Goal: Check status: Check status

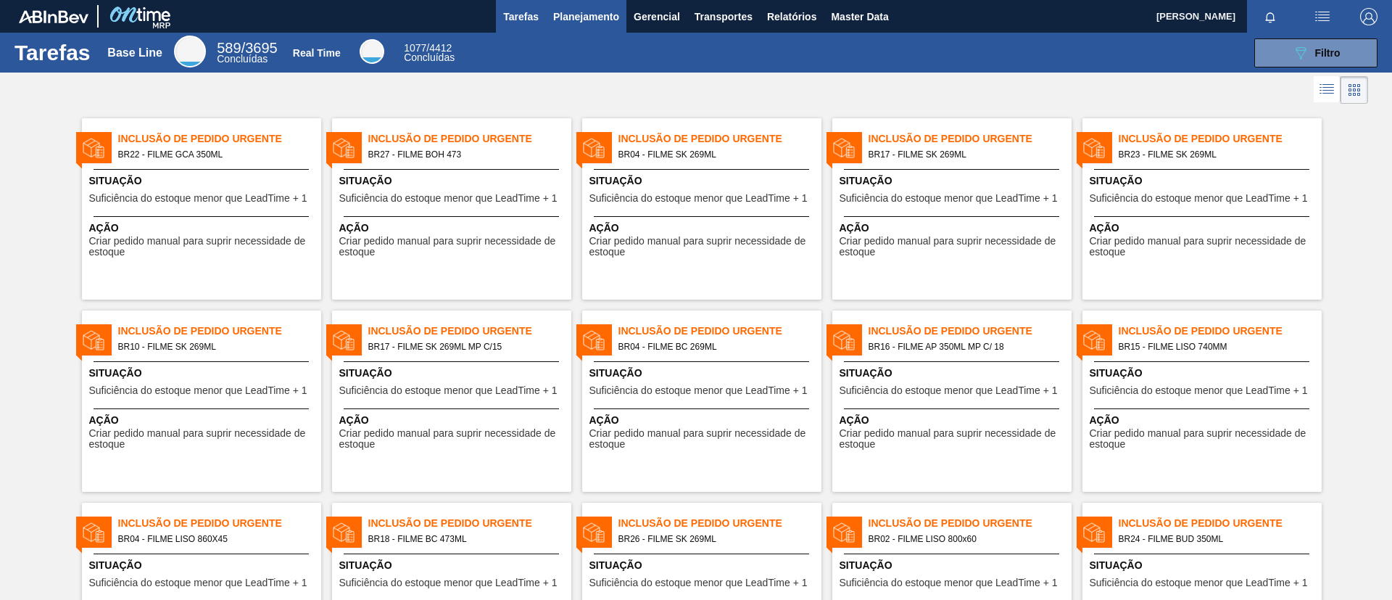
click at [601, 16] on span "Planejamento" at bounding box center [586, 16] width 66 height 17
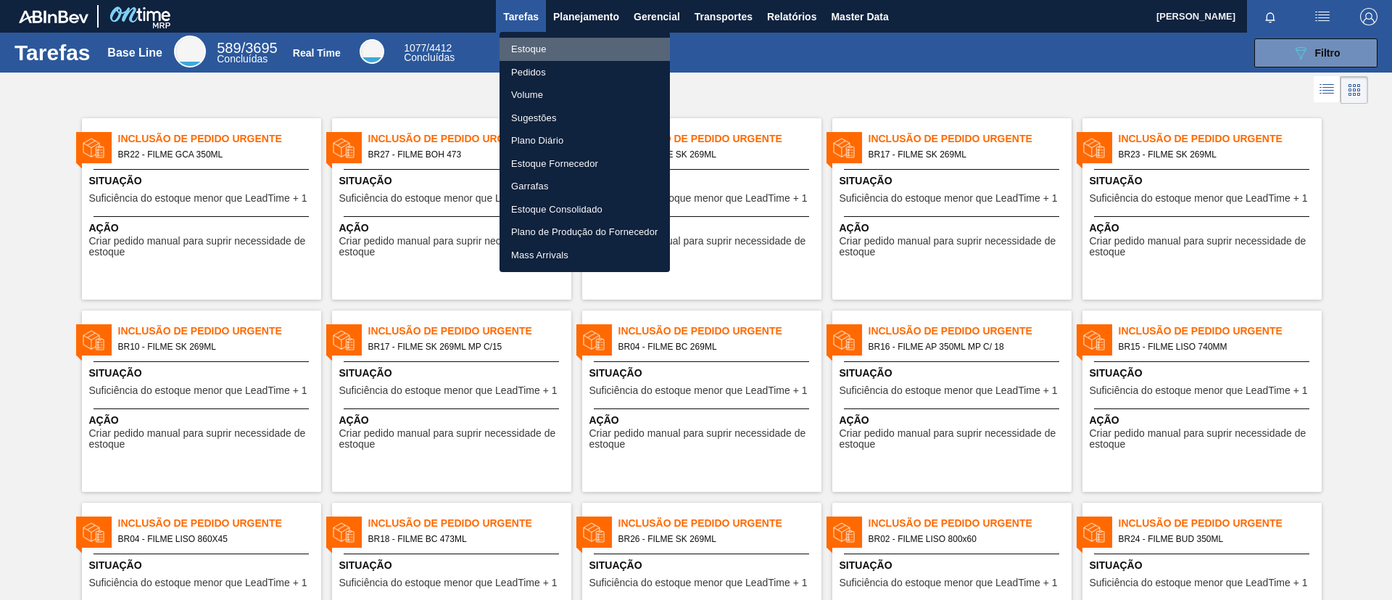
click at [602, 46] on li "Estoque" at bounding box center [585, 49] width 170 height 23
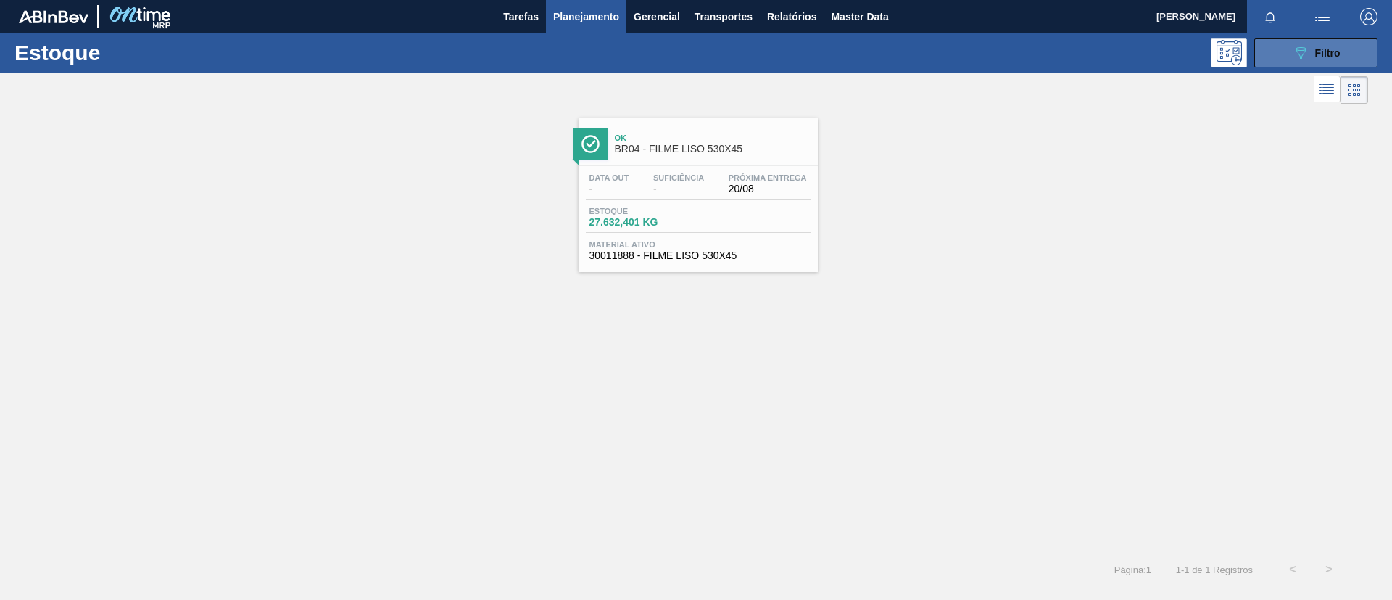
click at [1302, 64] on button "089F7B8B-B2A5-4AFE-B5C0-19BA573D28AC Filtro" at bounding box center [1315, 52] width 123 height 29
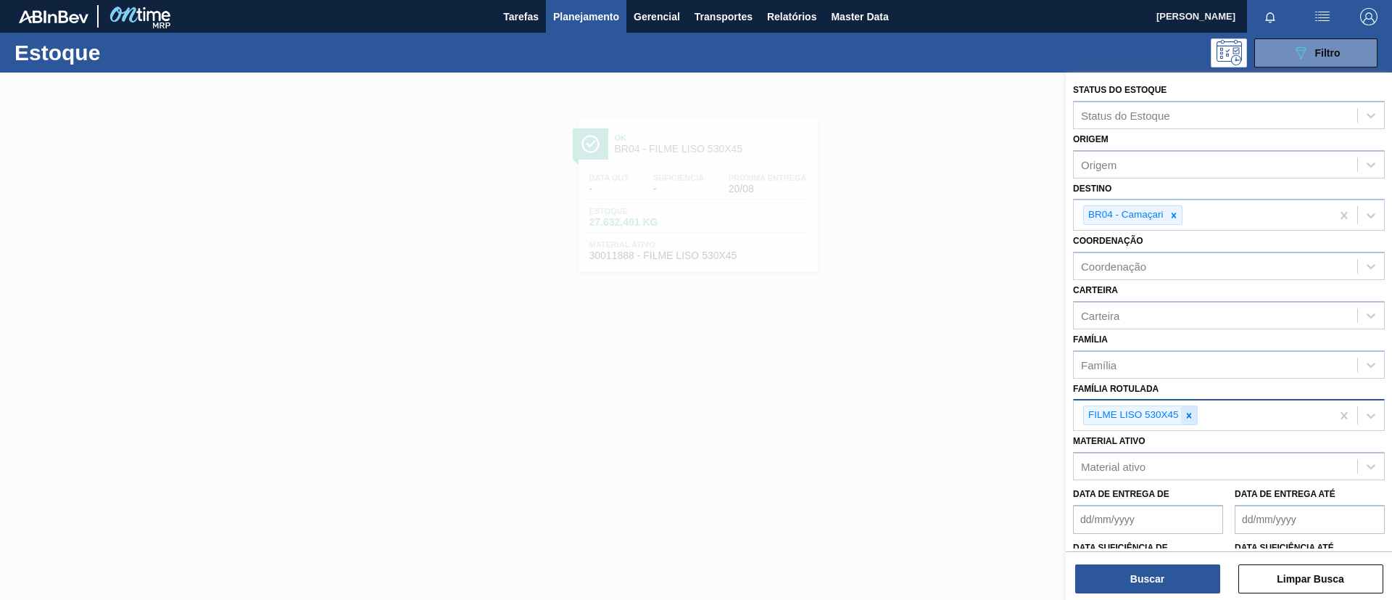
click at [1190, 415] on icon at bounding box center [1189, 415] width 10 height 10
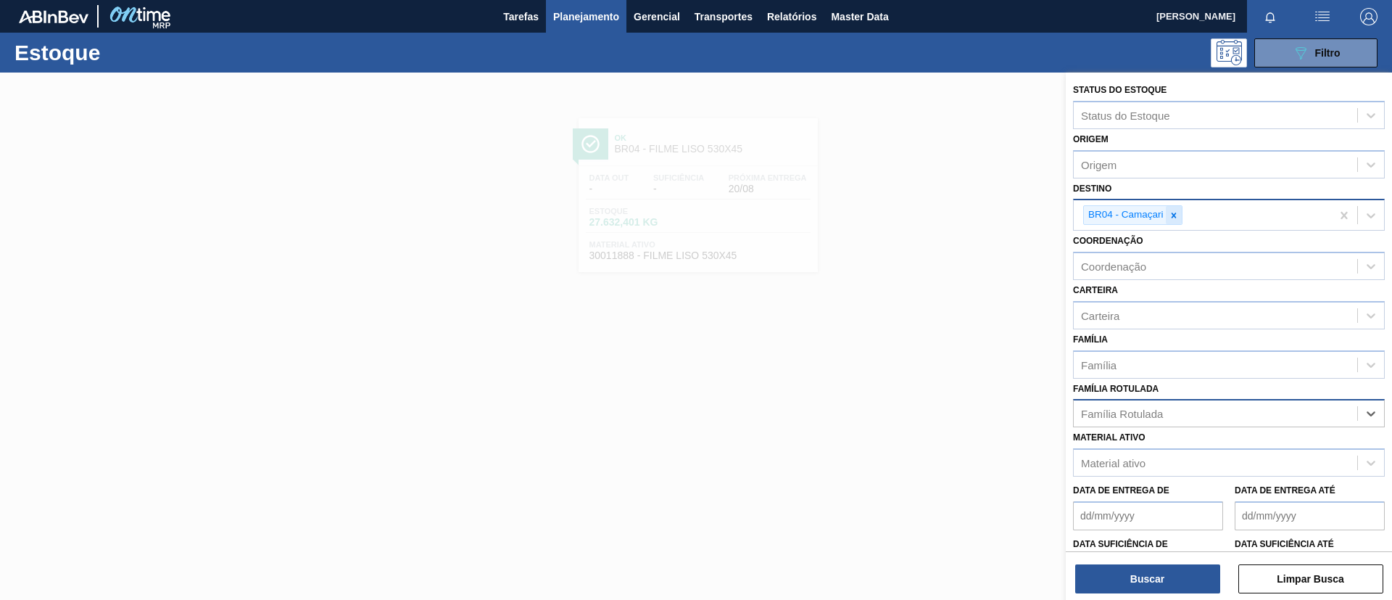
click at [1180, 216] on div at bounding box center [1174, 215] width 16 height 18
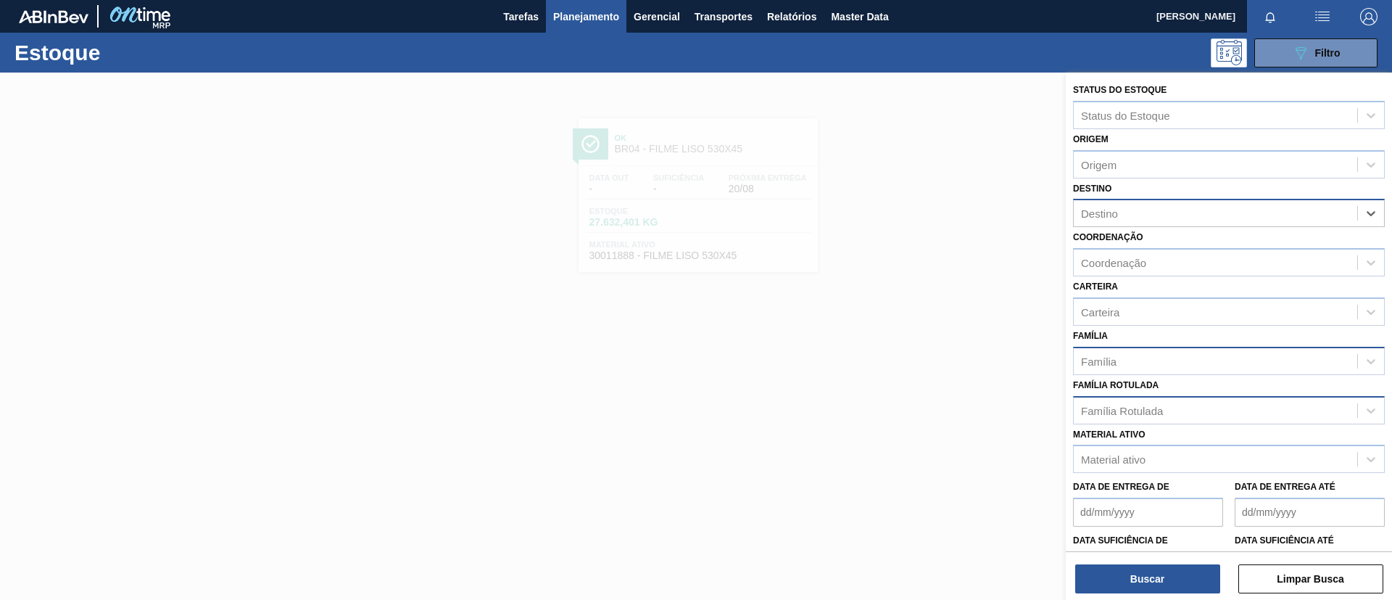
click at [1151, 360] on div "Família" at bounding box center [1215, 360] width 283 height 21
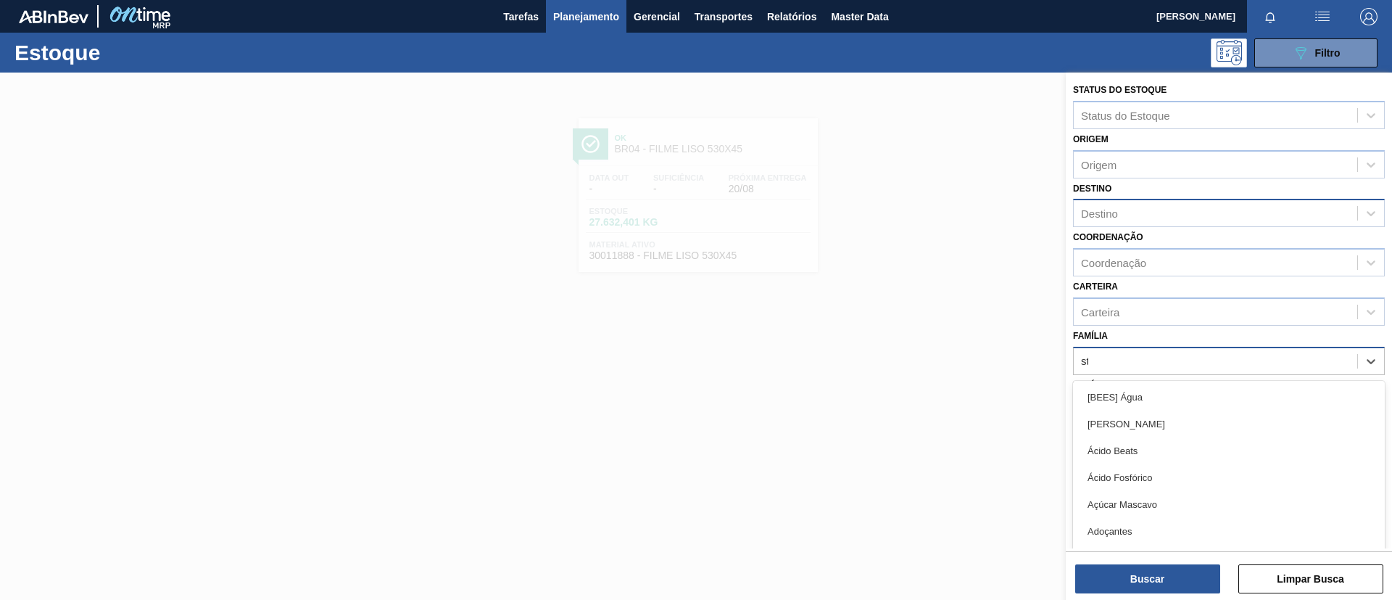
type input "str"
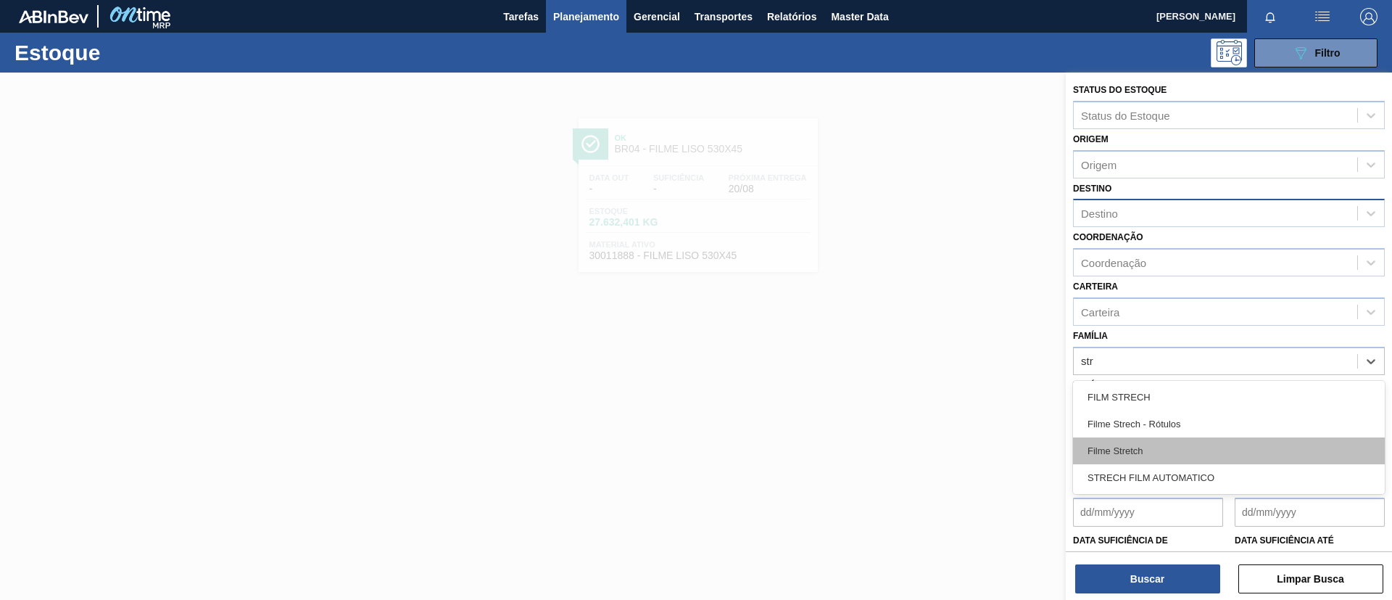
click at [1180, 441] on div "Filme Stretch" at bounding box center [1229, 450] width 312 height 27
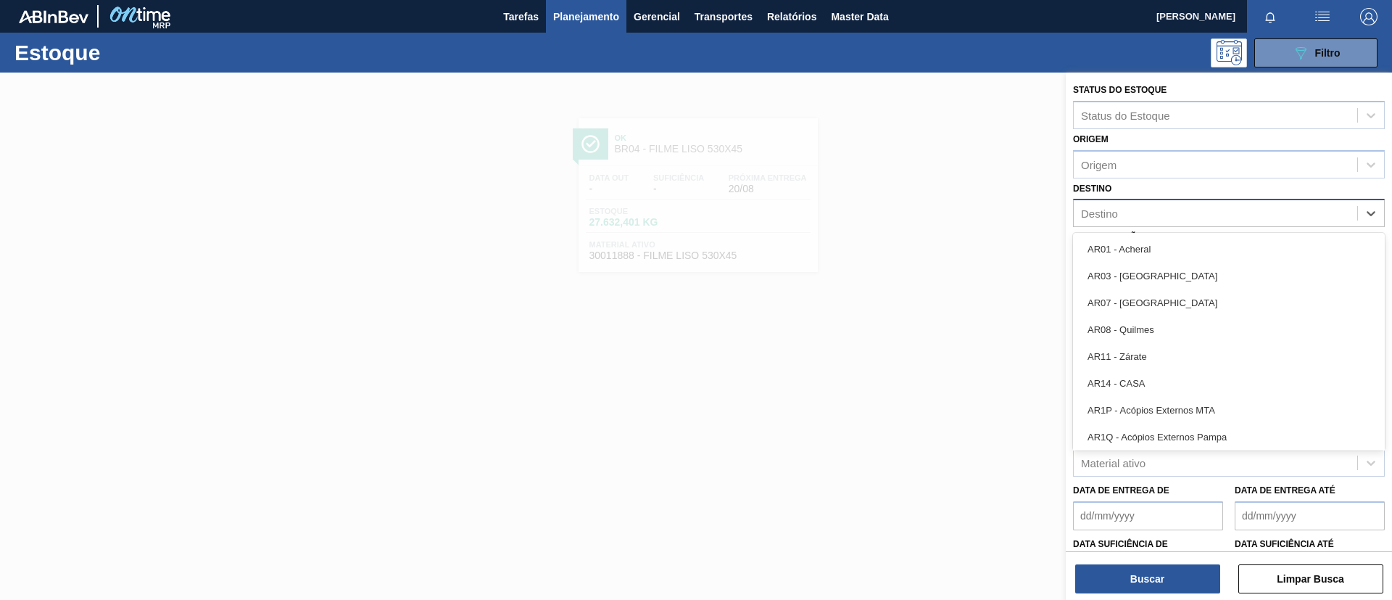
click at [1157, 220] on div "Destino" at bounding box center [1215, 213] width 283 height 21
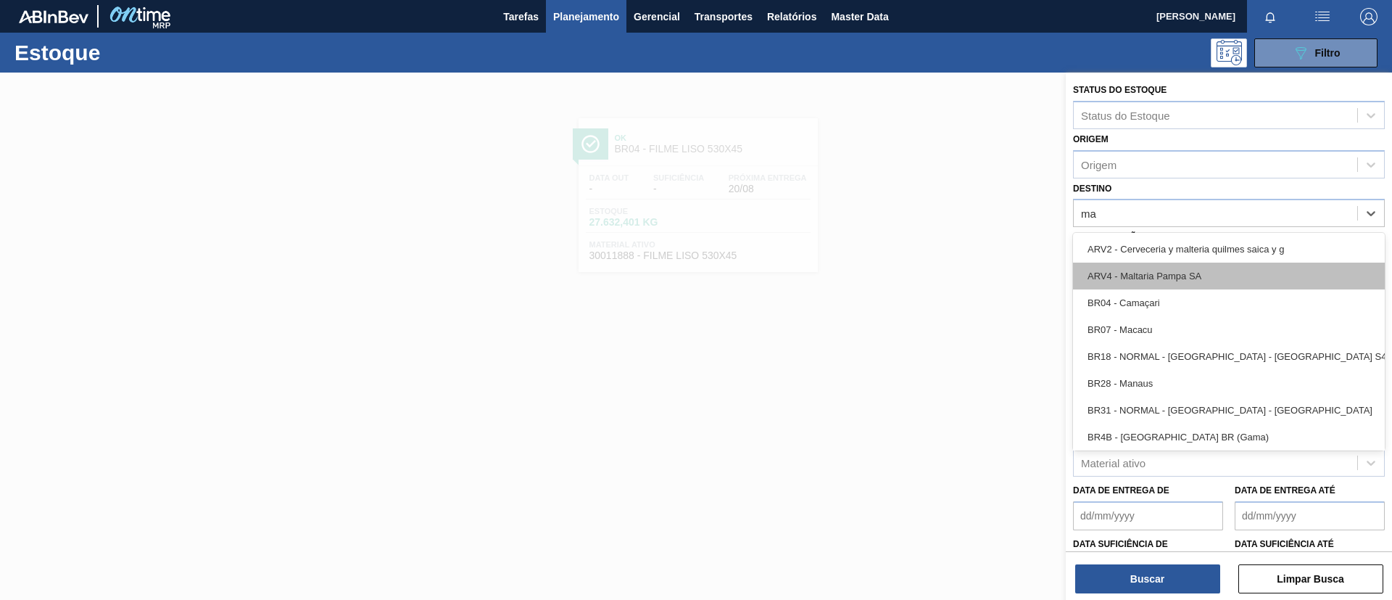
type input "man"
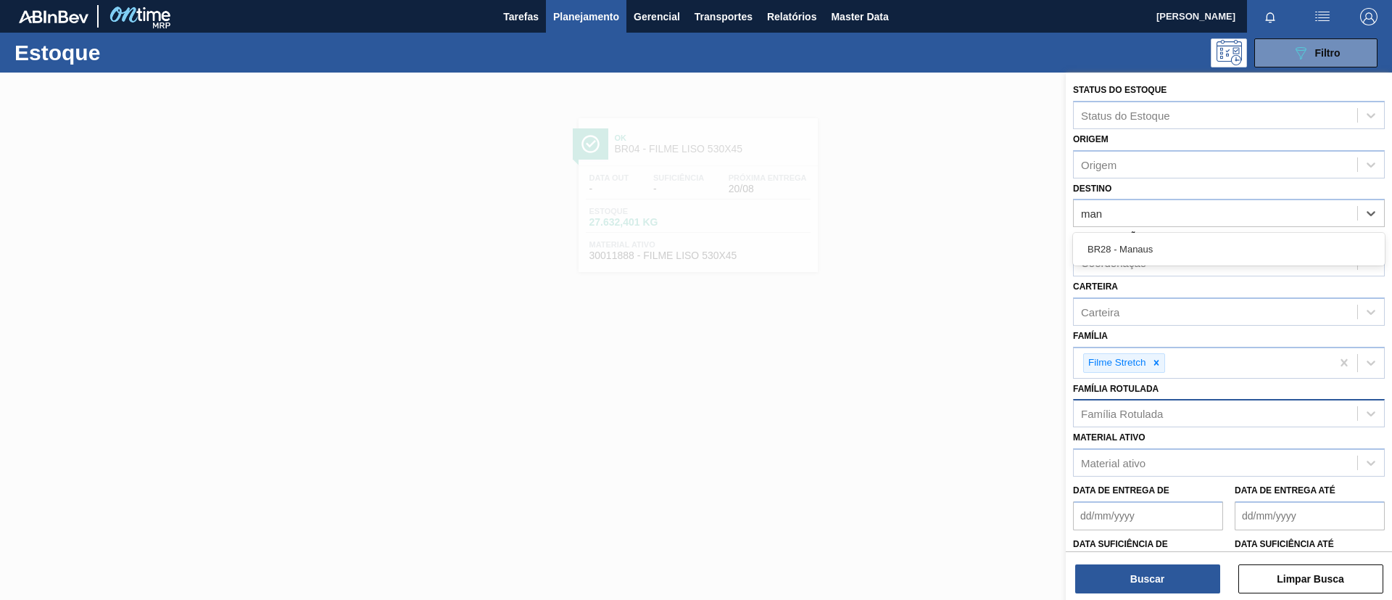
click at [1174, 247] on div "BR28 - Manaus" at bounding box center [1229, 249] width 312 height 27
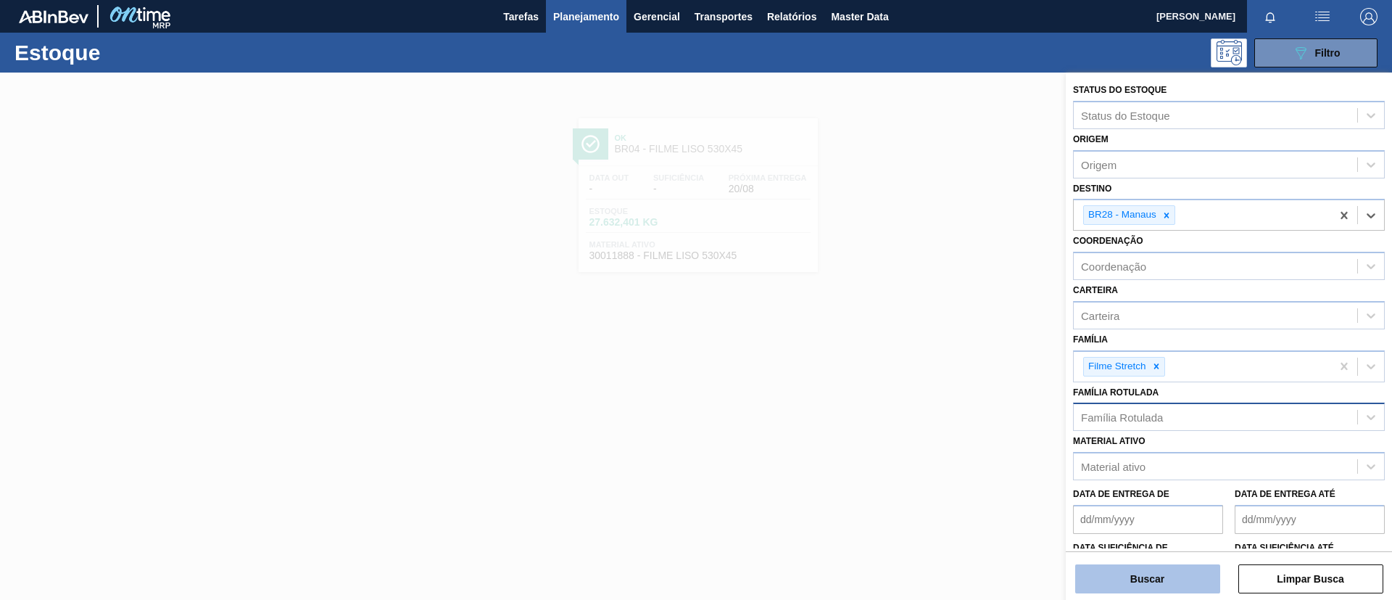
click at [1157, 579] on button "Buscar" at bounding box center [1147, 578] width 145 height 29
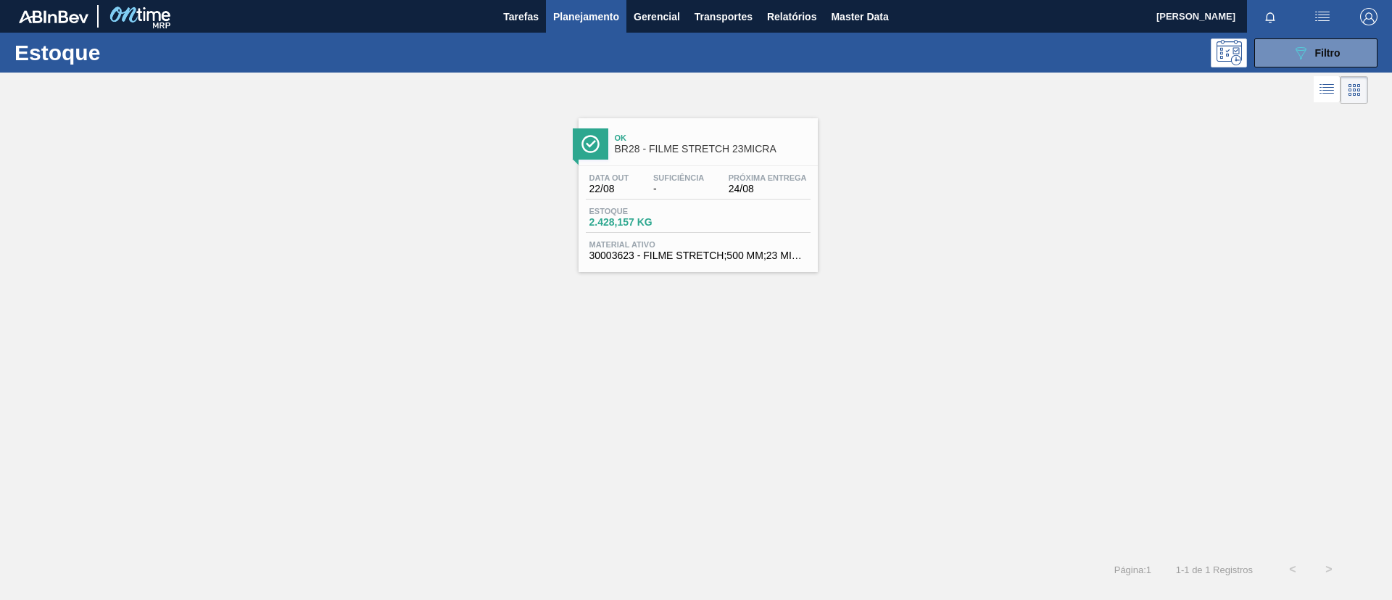
click at [759, 174] on span "Próxima Entrega" at bounding box center [768, 177] width 78 height 9
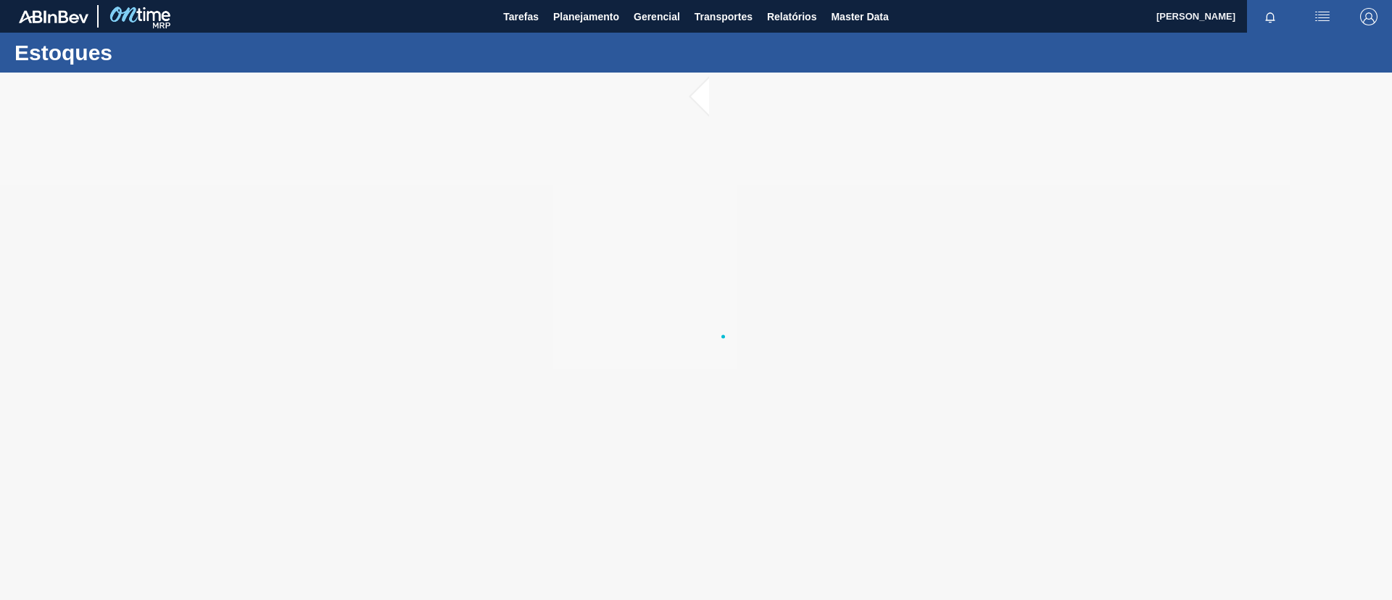
drag, startPoint x: 759, startPoint y: 175, endPoint x: 558, endPoint y: 226, distance: 207.3
click at [558, 226] on div at bounding box center [696, 336] width 1392 height 527
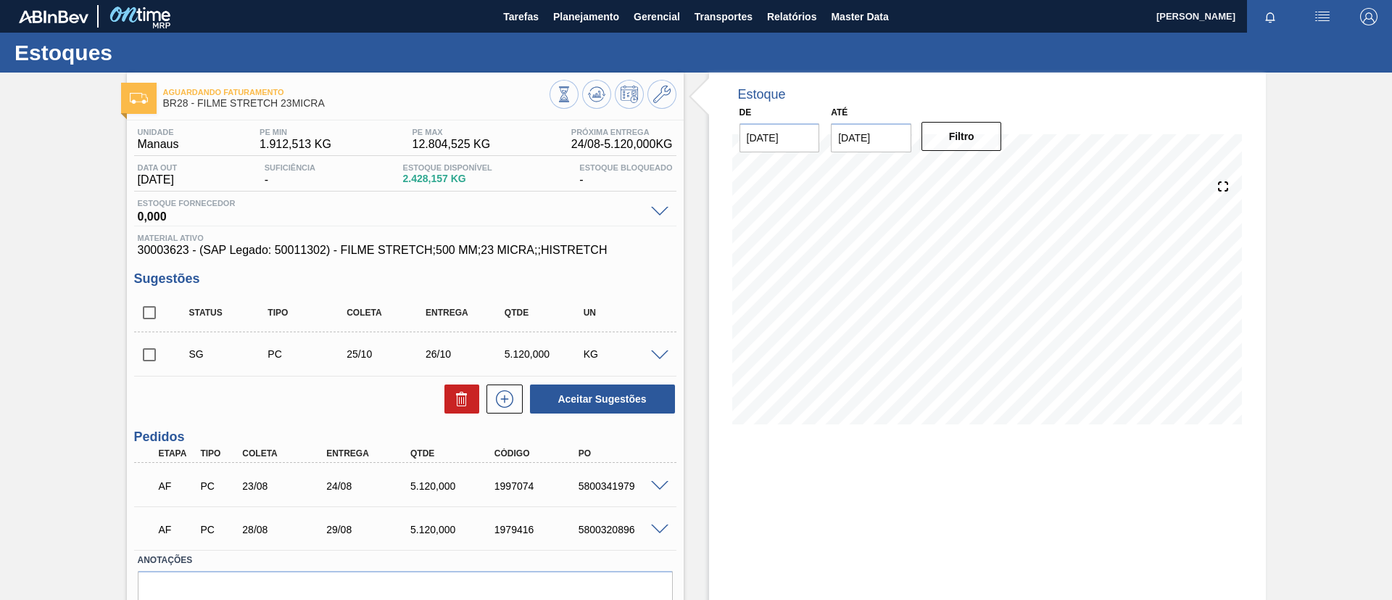
click at [879, 136] on input "[DATE]" at bounding box center [871, 137] width 80 height 29
click at [995, 172] on button "Next Month" at bounding box center [993, 172] width 10 height 10
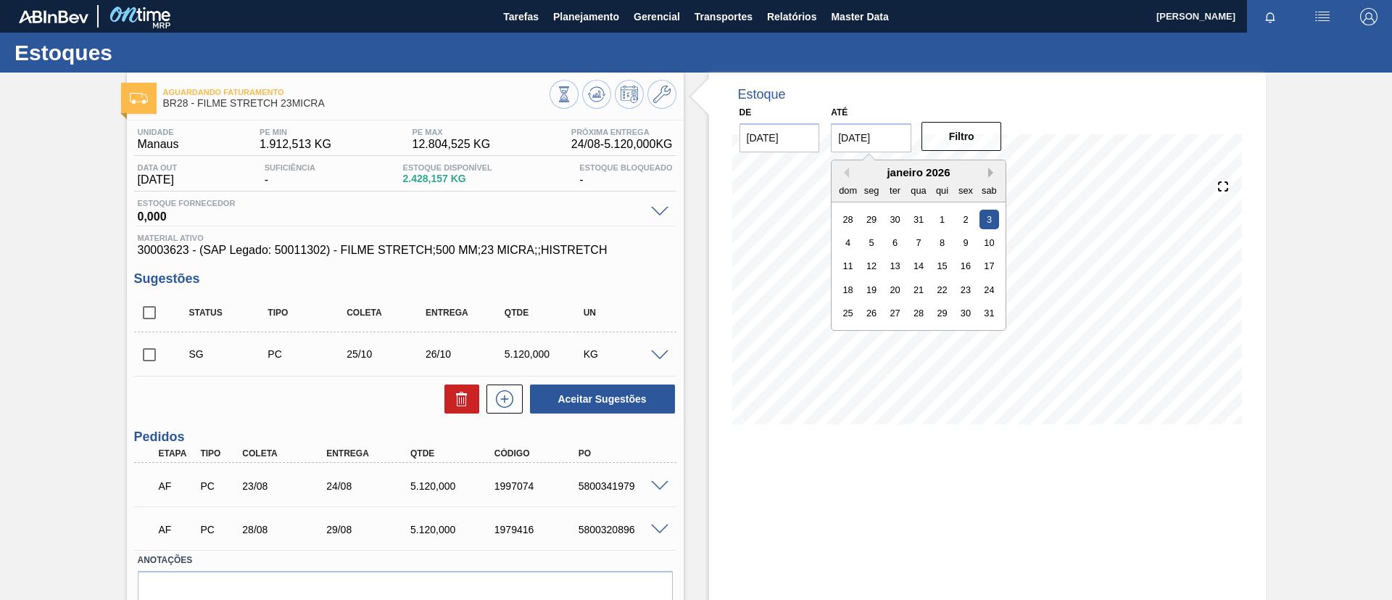
click at [994, 175] on button "Next Month" at bounding box center [993, 172] width 10 height 10
click at [889, 290] on div "24" at bounding box center [895, 290] width 20 height 20
type input "[DATE]"
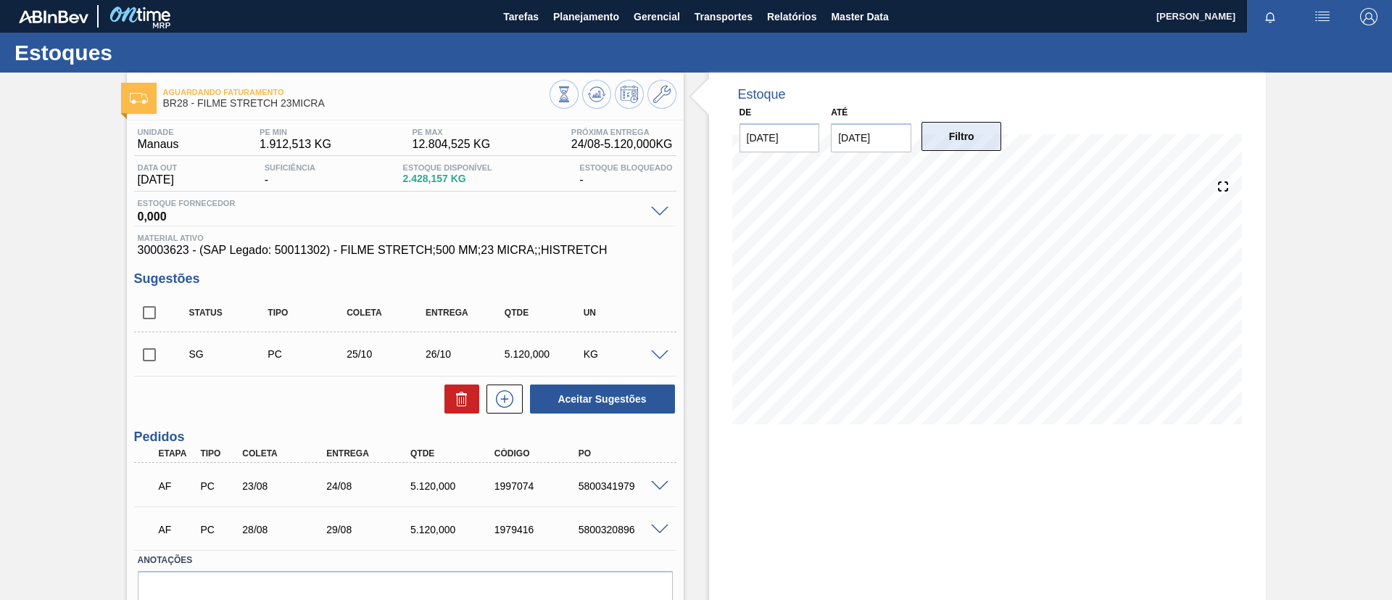
click at [965, 146] on button "Filtro" at bounding box center [961, 136] width 80 height 29
click at [572, 86] on icon at bounding box center [564, 94] width 16 height 16
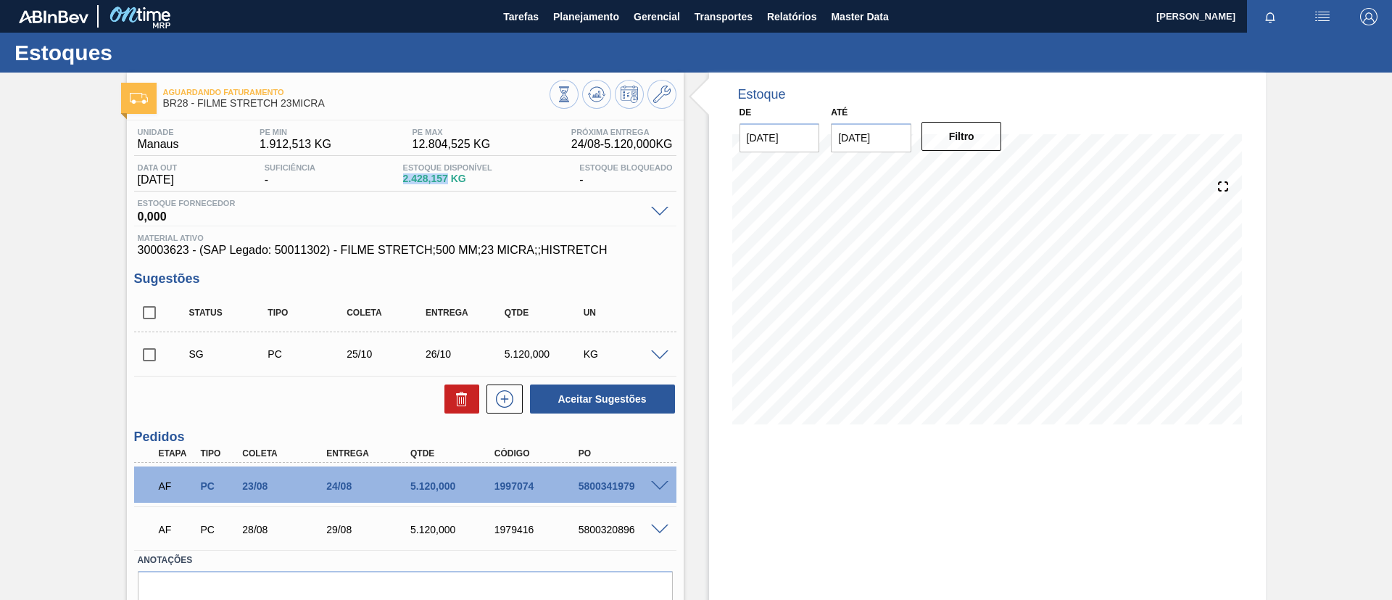
drag, startPoint x: 403, startPoint y: 183, endPoint x: 449, endPoint y: 22, distance: 168.0
click at [453, 182] on div "Data out [DATE] Suficiência - Estoque Disponível 2.428,157 KG Estoque Bloqueado…" at bounding box center [405, 177] width 542 height 28
copy span "2.428,157"
click at [0, 192] on div "Aguardando Faturamento BR28 - FILME STRETCH 23MICRA Unidade Manaus PE MIN 1.912…" at bounding box center [696, 371] width 1392 height 596
click at [595, 81] on button at bounding box center [596, 94] width 29 height 29
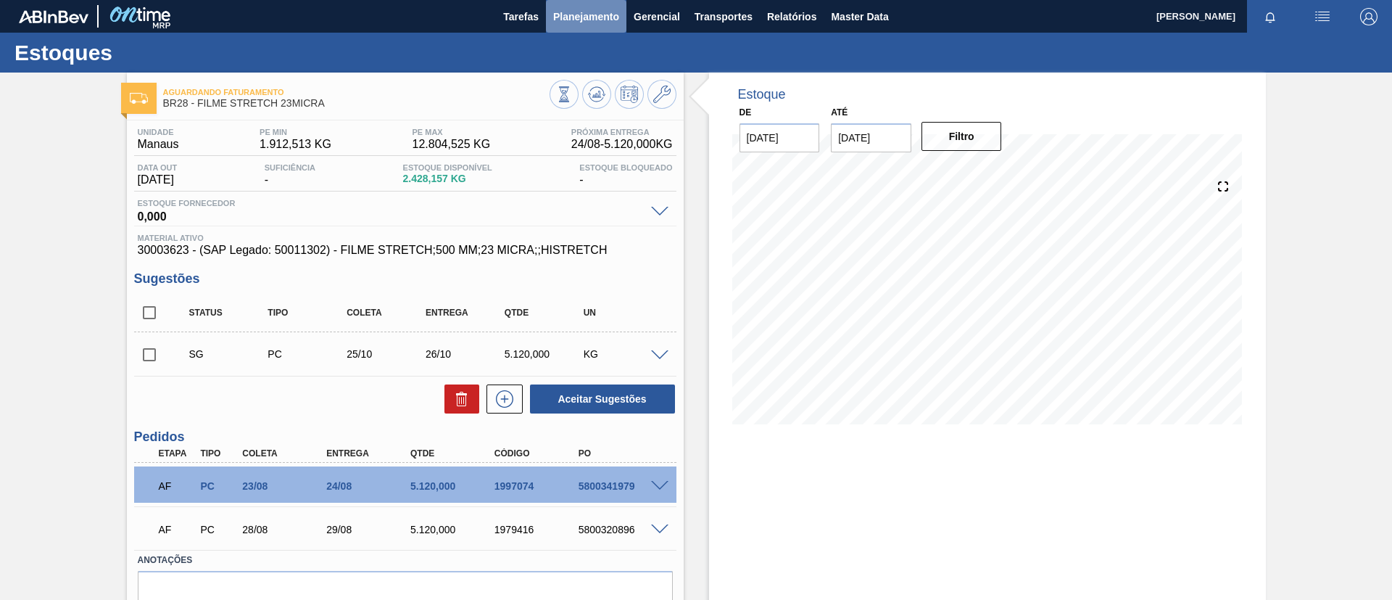
click at [579, 17] on span "Planejamento" at bounding box center [586, 16] width 66 height 17
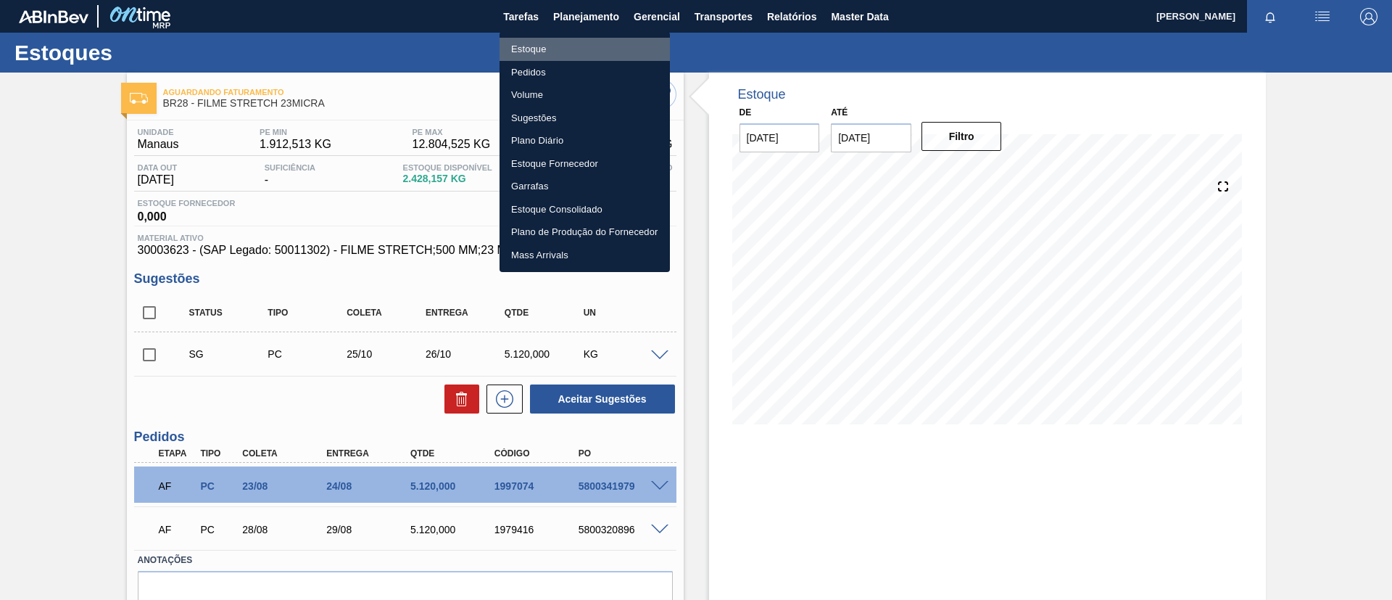
click at [585, 39] on li "Estoque" at bounding box center [585, 49] width 170 height 23
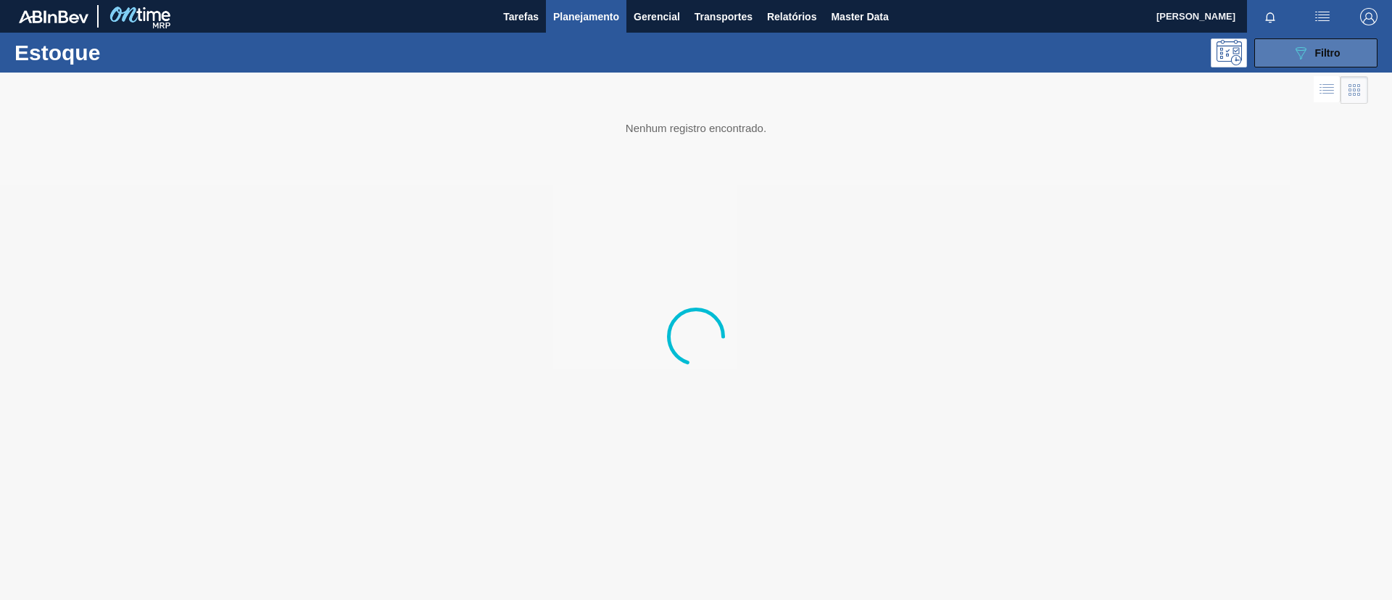
click at [1300, 46] on icon "089F7B8B-B2A5-4AFE-B5C0-19BA573D28AC" at bounding box center [1300, 52] width 17 height 17
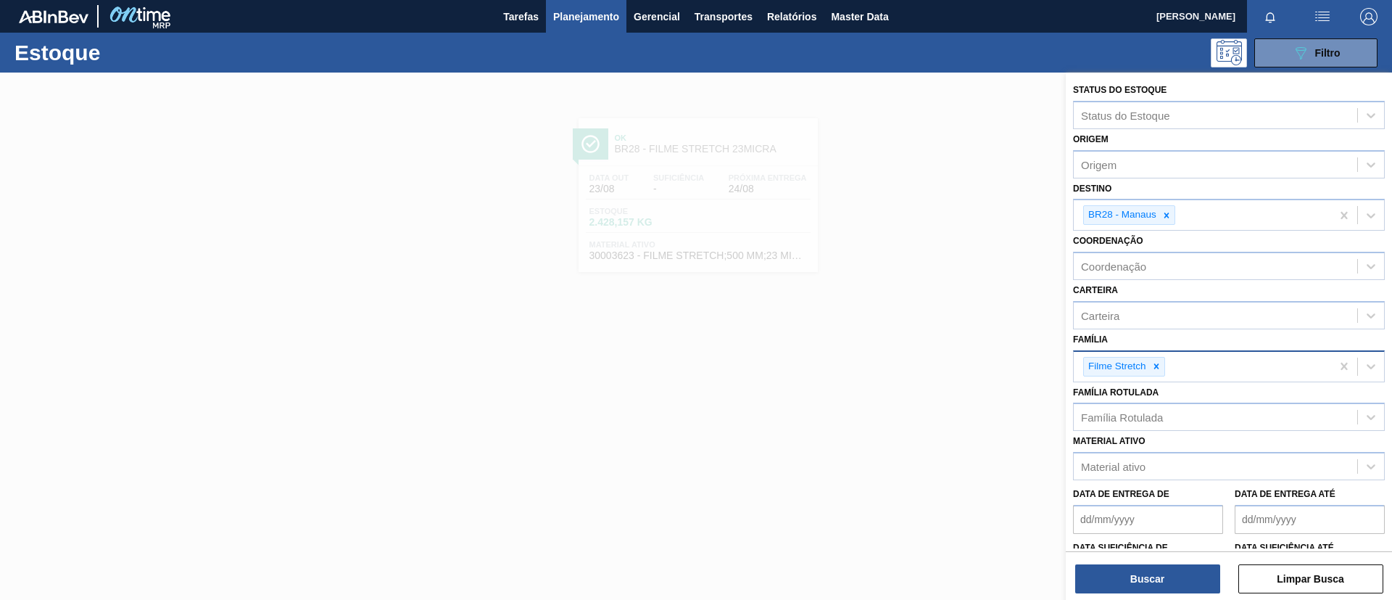
click at [1160, 376] on div "Filme Stretch" at bounding box center [1202, 367] width 257 height 30
click at [1163, 365] on div at bounding box center [1156, 366] width 16 height 18
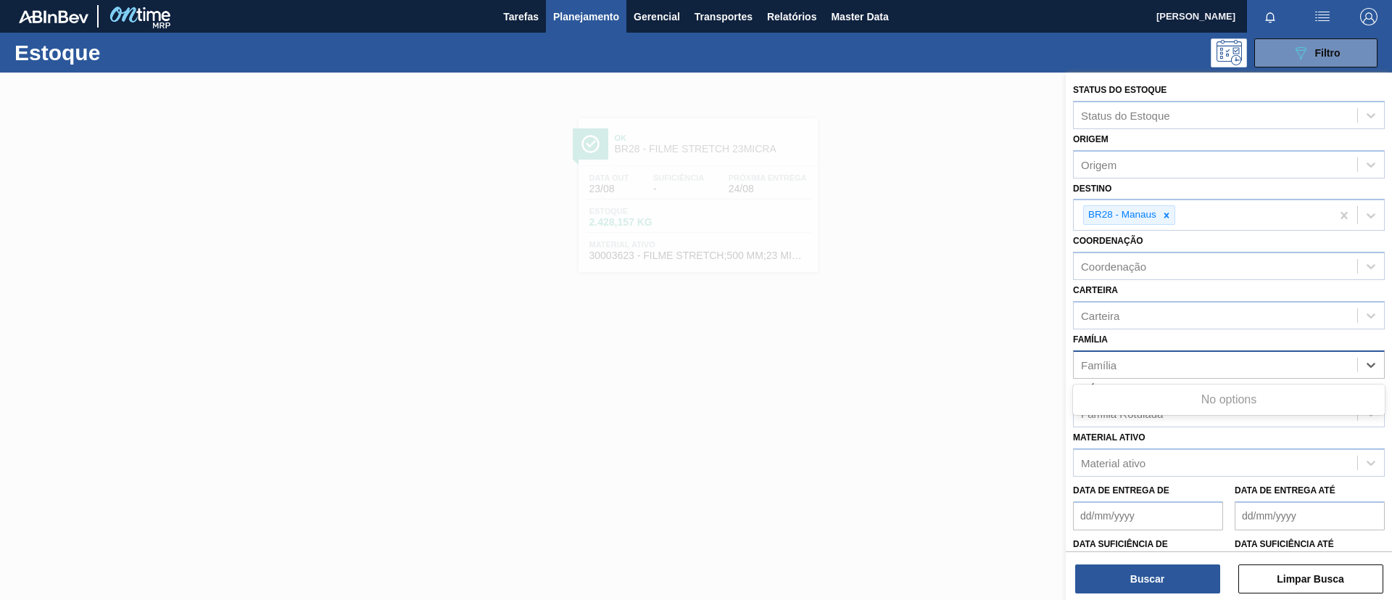
click at [1176, 337] on div "Família option Filme Stretch, deselected. Use Up and Down to choose options, pr…" at bounding box center [1229, 353] width 312 height 49
click at [1167, 406] on div "Família Rotulada" at bounding box center [1215, 413] width 283 height 21
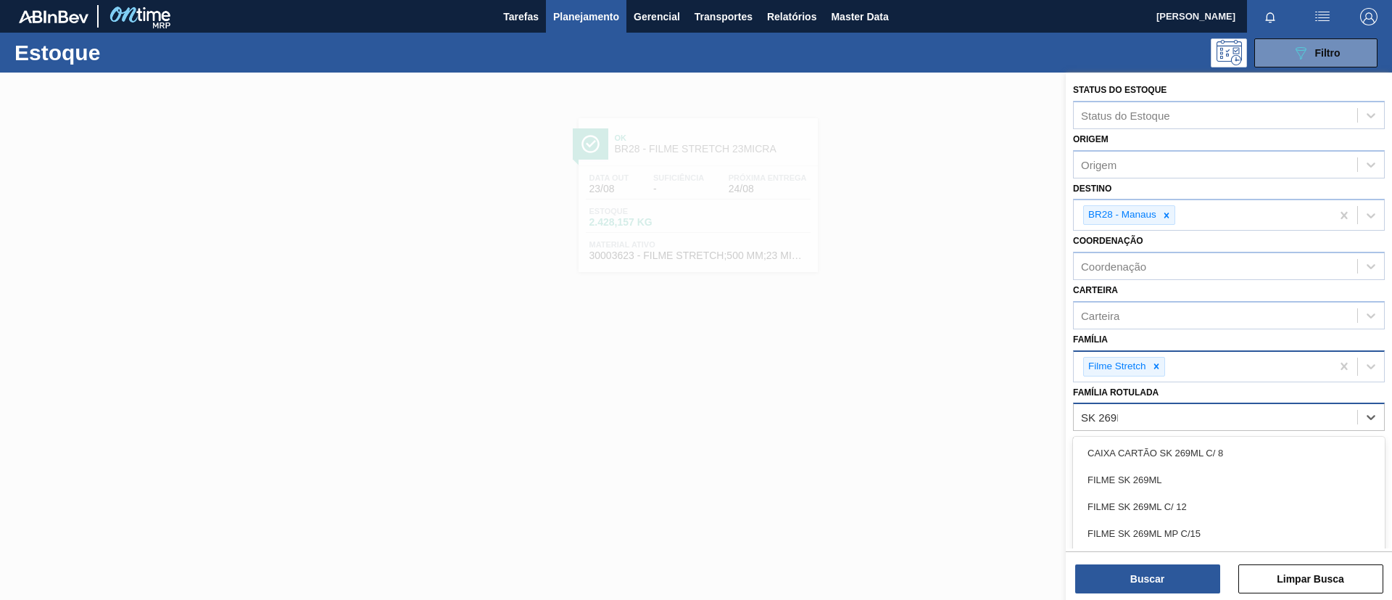
type Rotulada "SK 269ML"
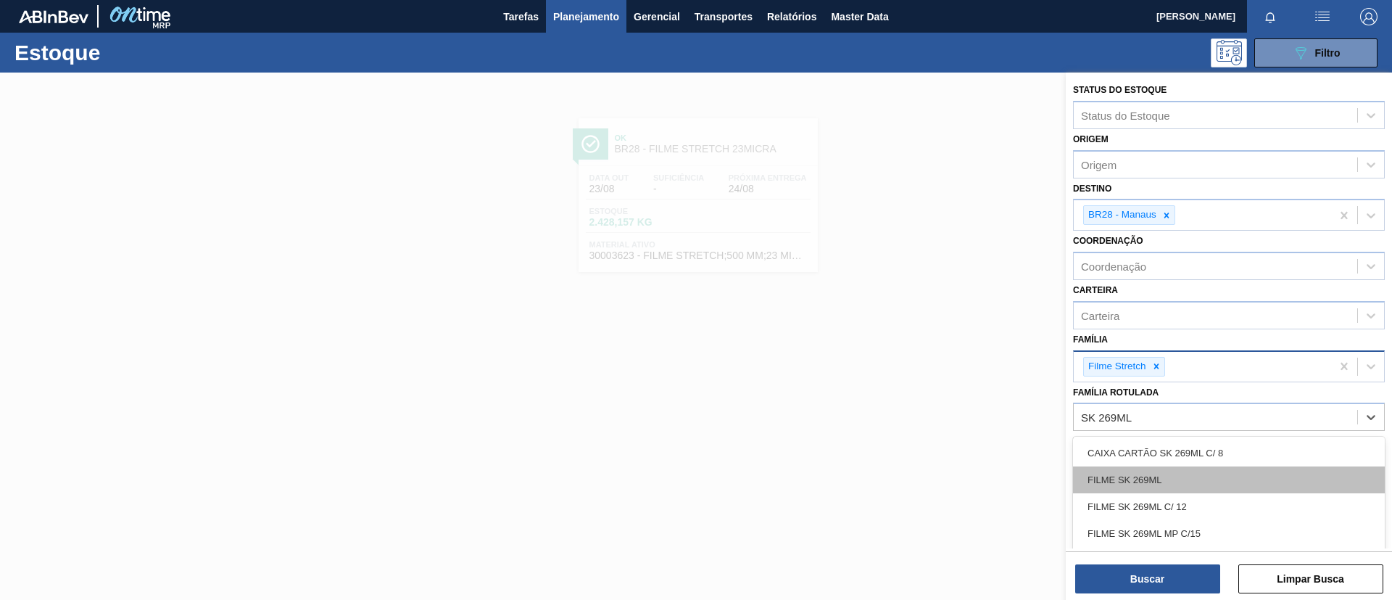
click at [1174, 478] on div "FILME SK 269ML" at bounding box center [1229, 479] width 312 height 27
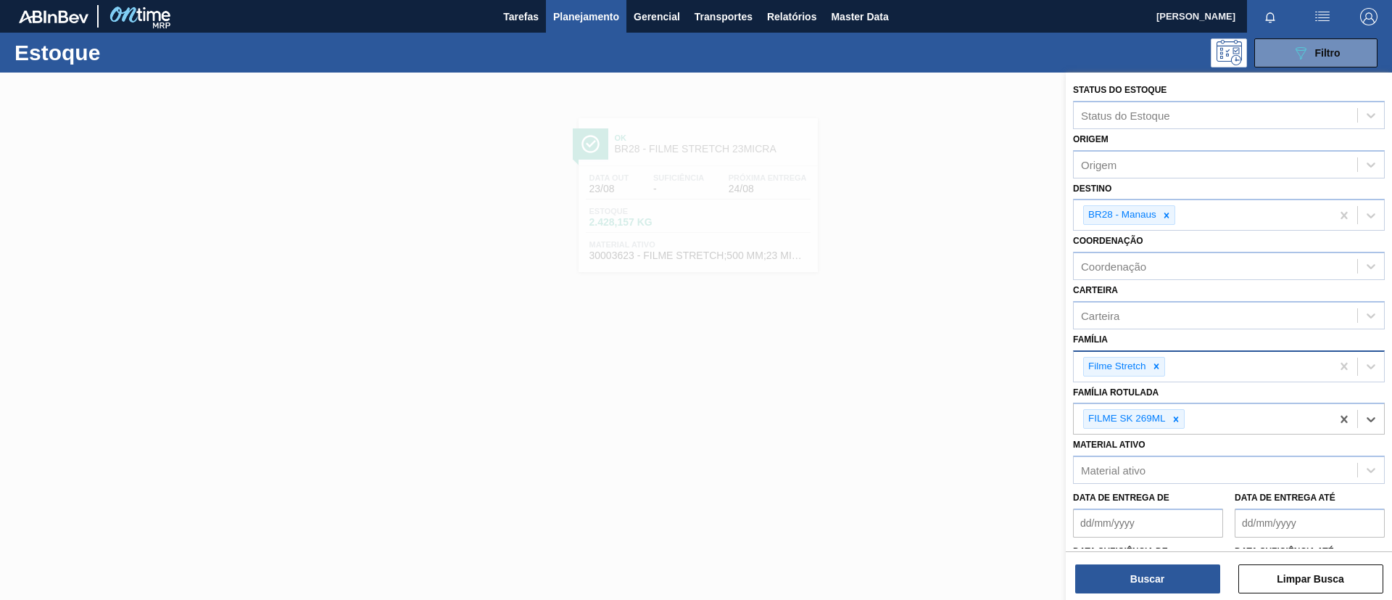
click at [1156, 375] on div at bounding box center [1156, 366] width 16 height 18
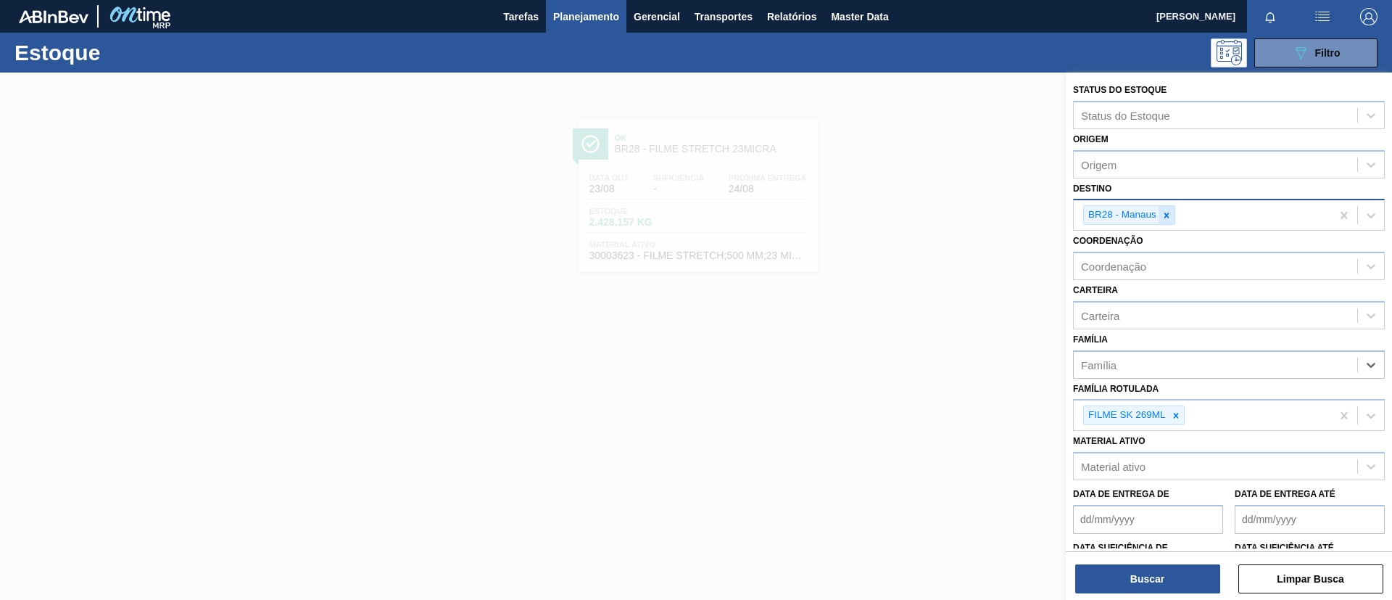
click at [1172, 217] on div at bounding box center [1167, 215] width 16 height 18
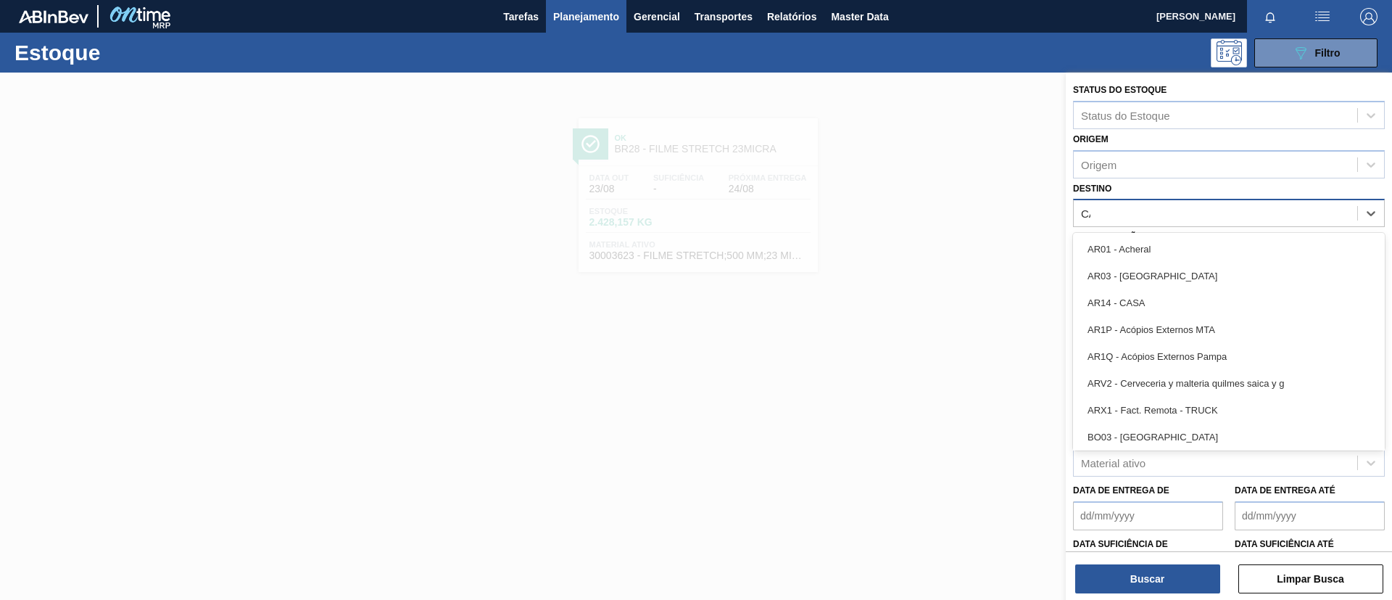
type input "CAMA"
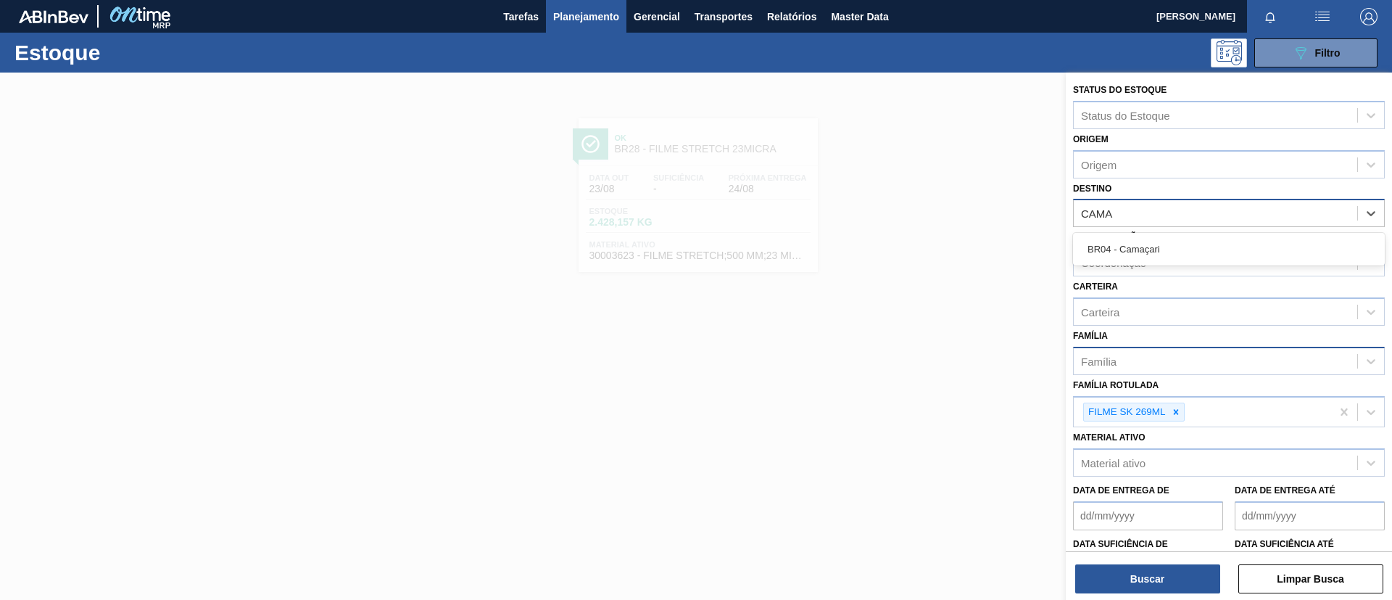
drag, startPoint x: 1185, startPoint y: 241, endPoint x: 1190, endPoint y: 354, distance: 112.5
click at [1186, 242] on div "BR04 - Camaçari" at bounding box center [1229, 249] width 312 height 27
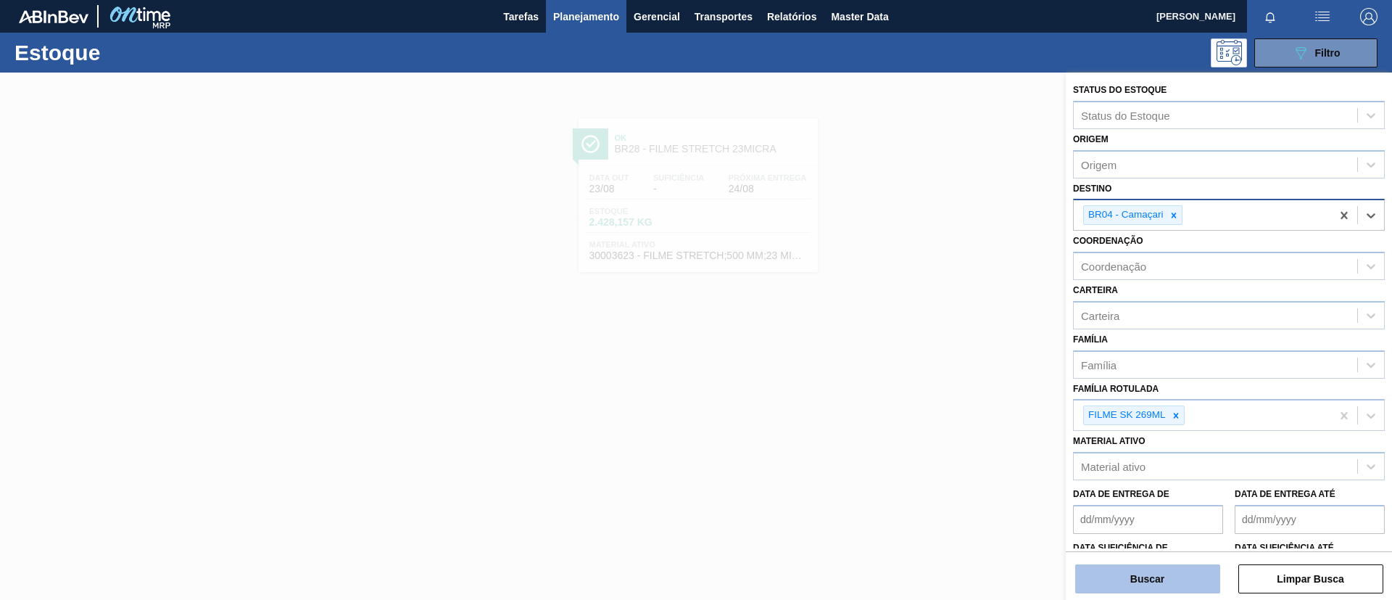
click at [1161, 574] on button "Buscar" at bounding box center [1147, 578] width 145 height 29
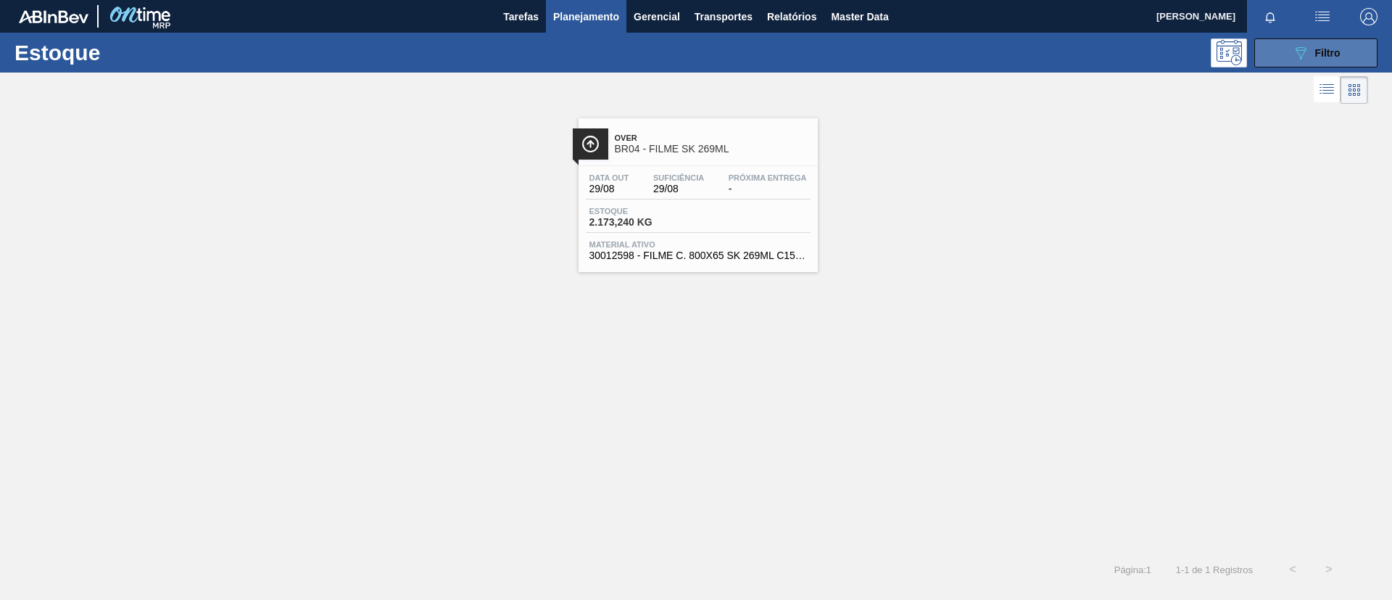
click at [1273, 57] on button "089F7B8B-B2A5-4AFE-B5C0-19BA573D28AC Filtro" at bounding box center [1315, 52] width 123 height 29
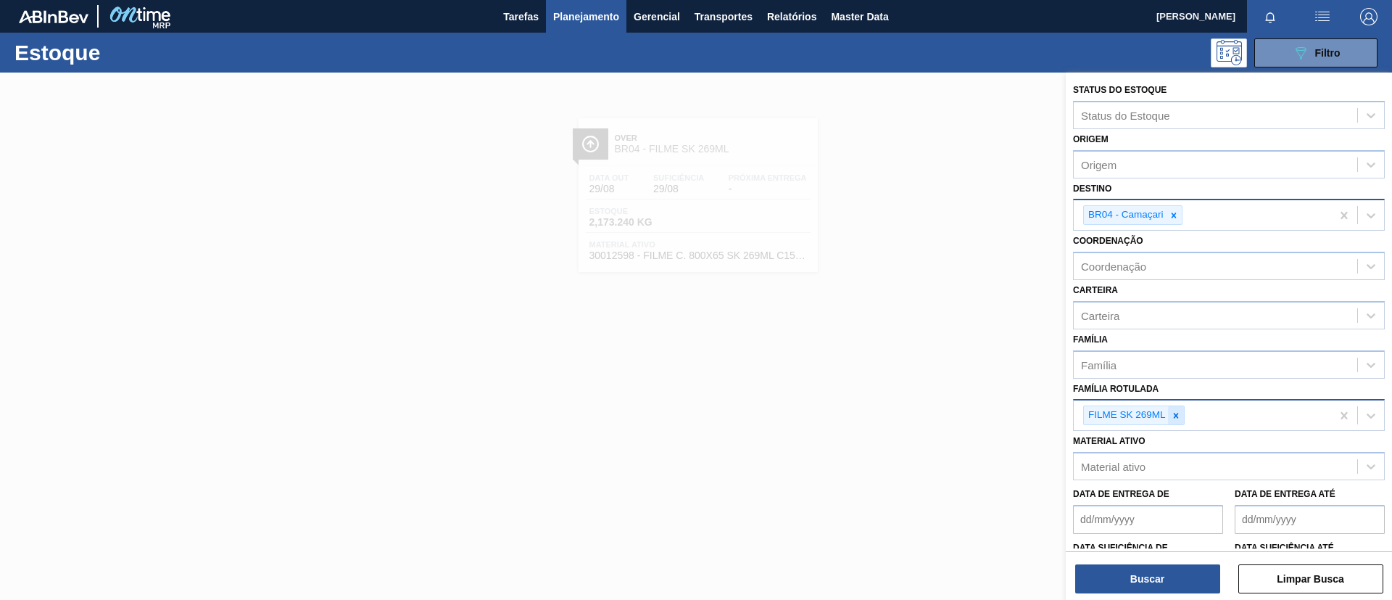
click at [1177, 411] on icon at bounding box center [1176, 415] width 10 height 10
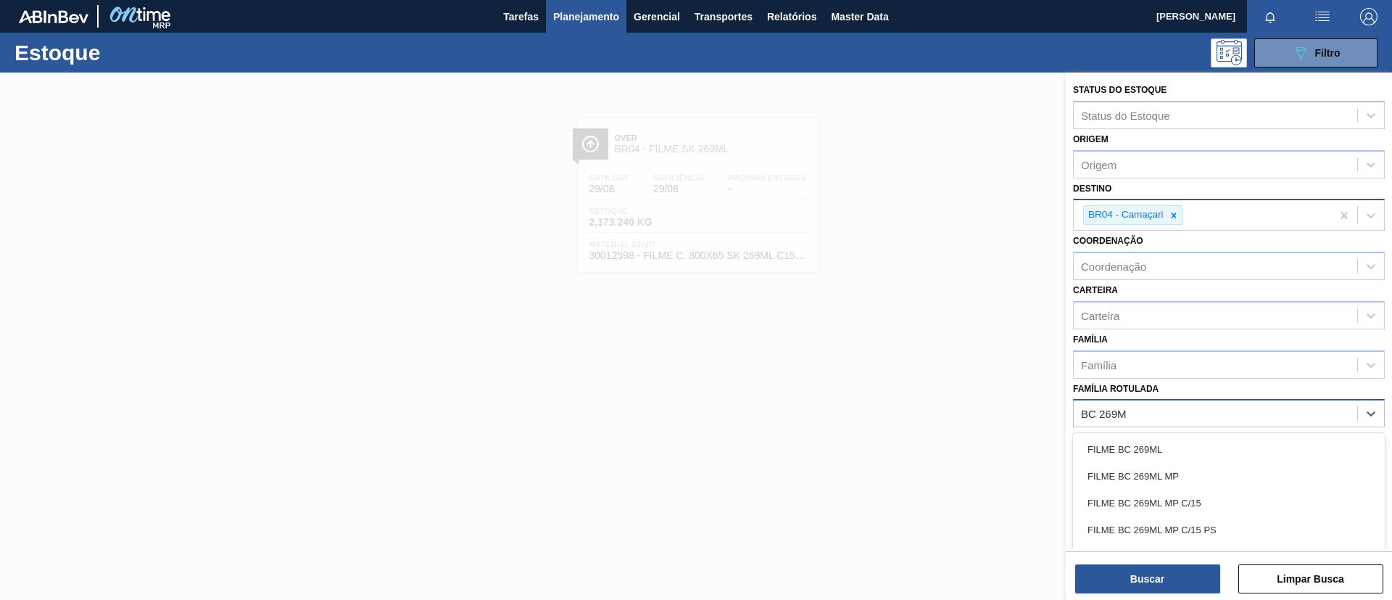
type Rotulada "BC 269ML"
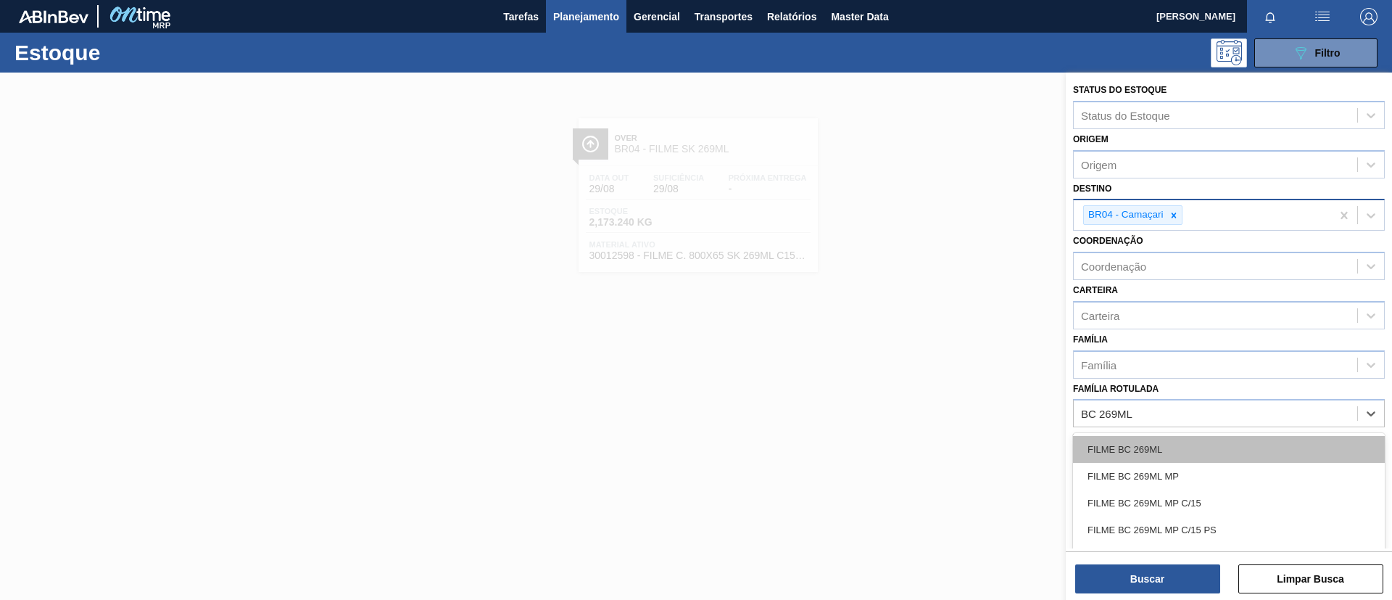
click at [1197, 444] on div "FILME BC 269ML" at bounding box center [1229, 449] width 312 height 27
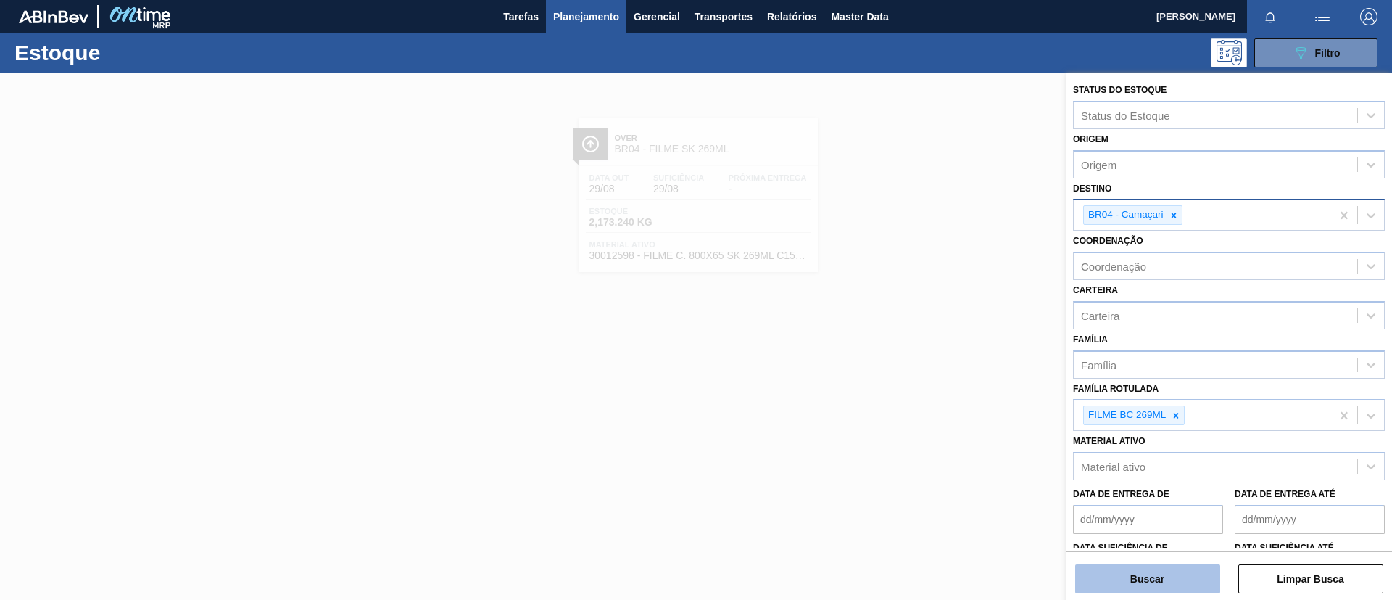
click at [1142, 575] on button "Buscar" at bounding box center [1147, 578] width 145 height 29
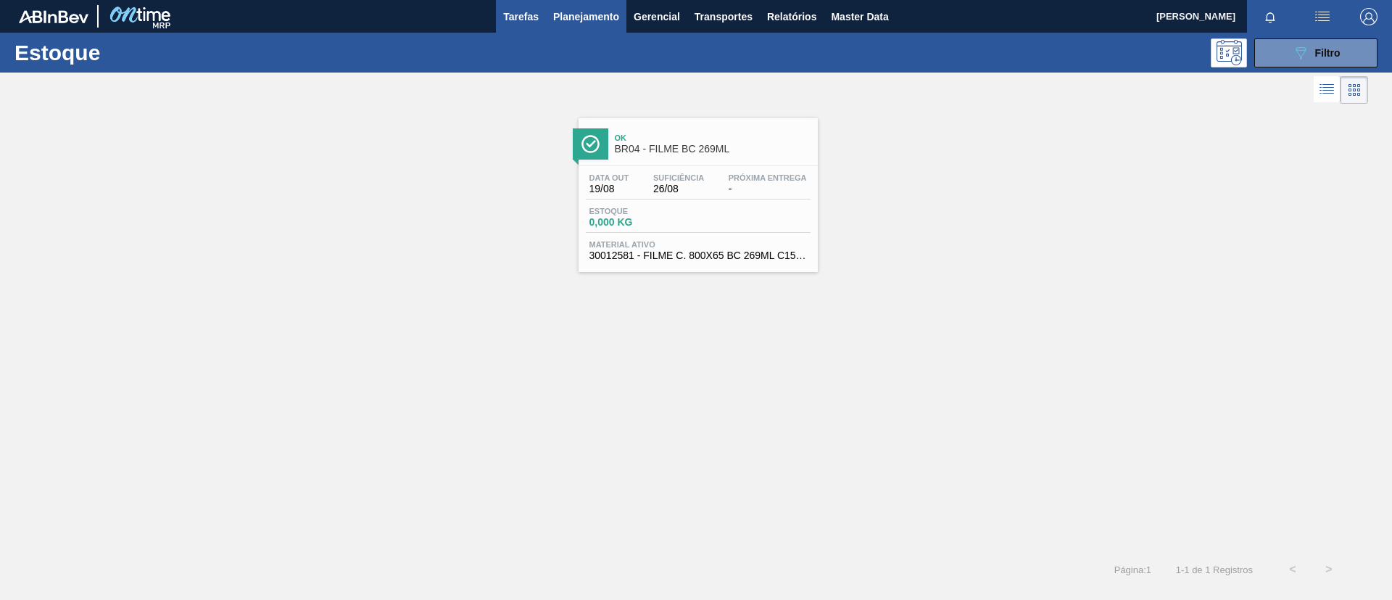
click at [531, 17] on span "Tarefas" at bounding box center [521, 16] width 36 height 17
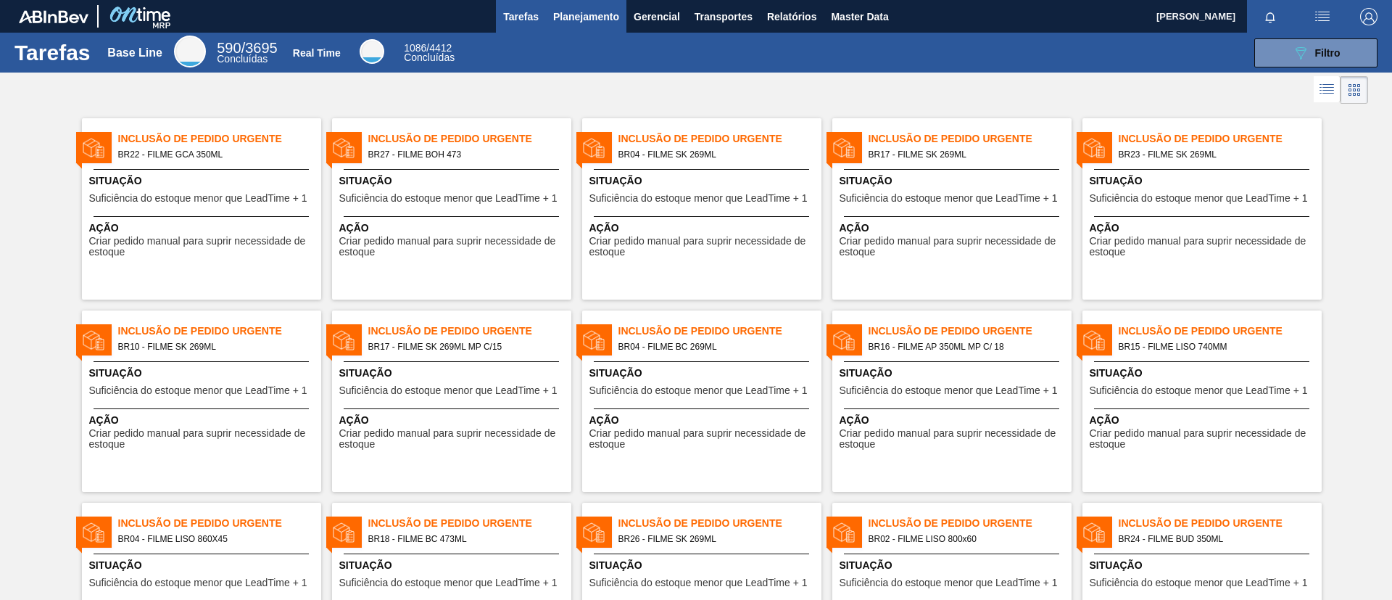
click at [593, 10] on span "Planejamento" at bounding box center [586, 16] width 66 height 17
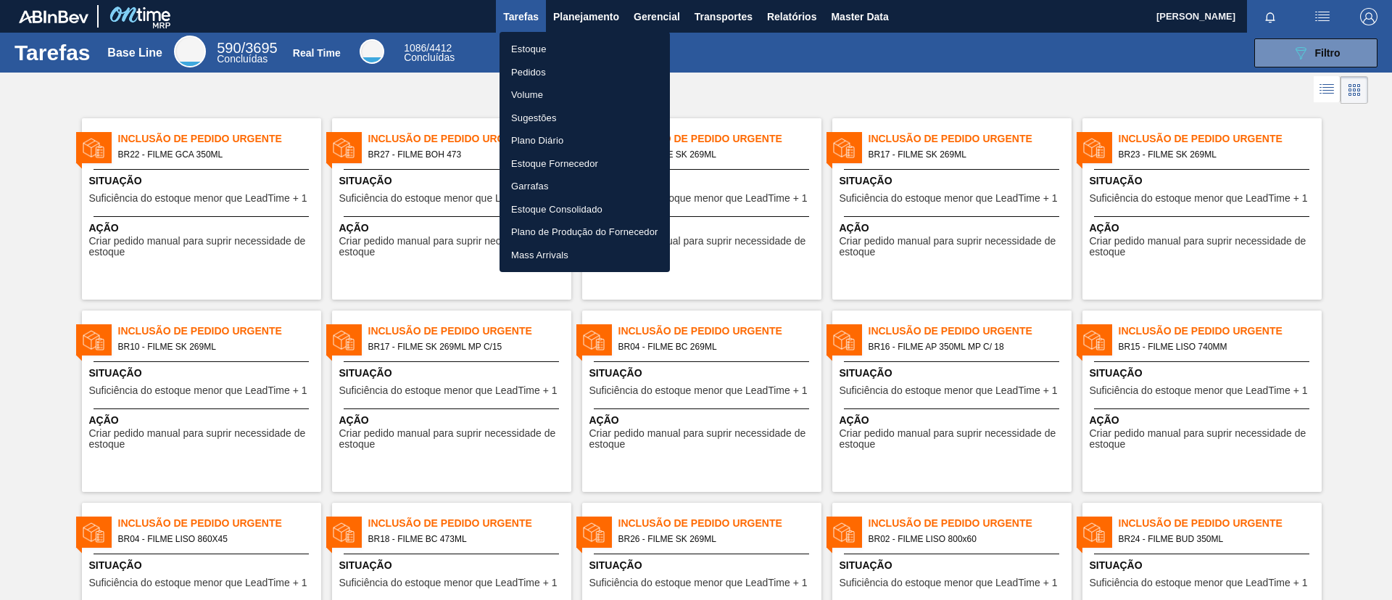
click at [599, 27] on div at bounding box center [696, 300] width 1392 height 600
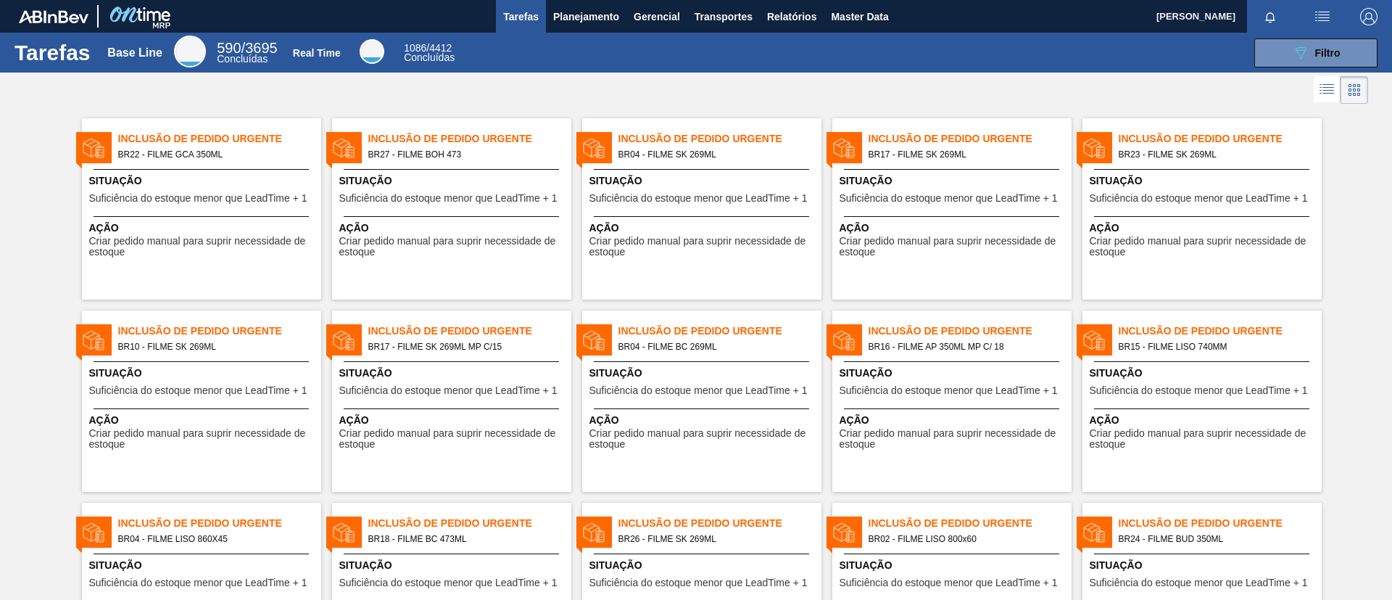
click at [608, 46] on li "Estoque" at bounding box center [585, 50] width 128 height 13
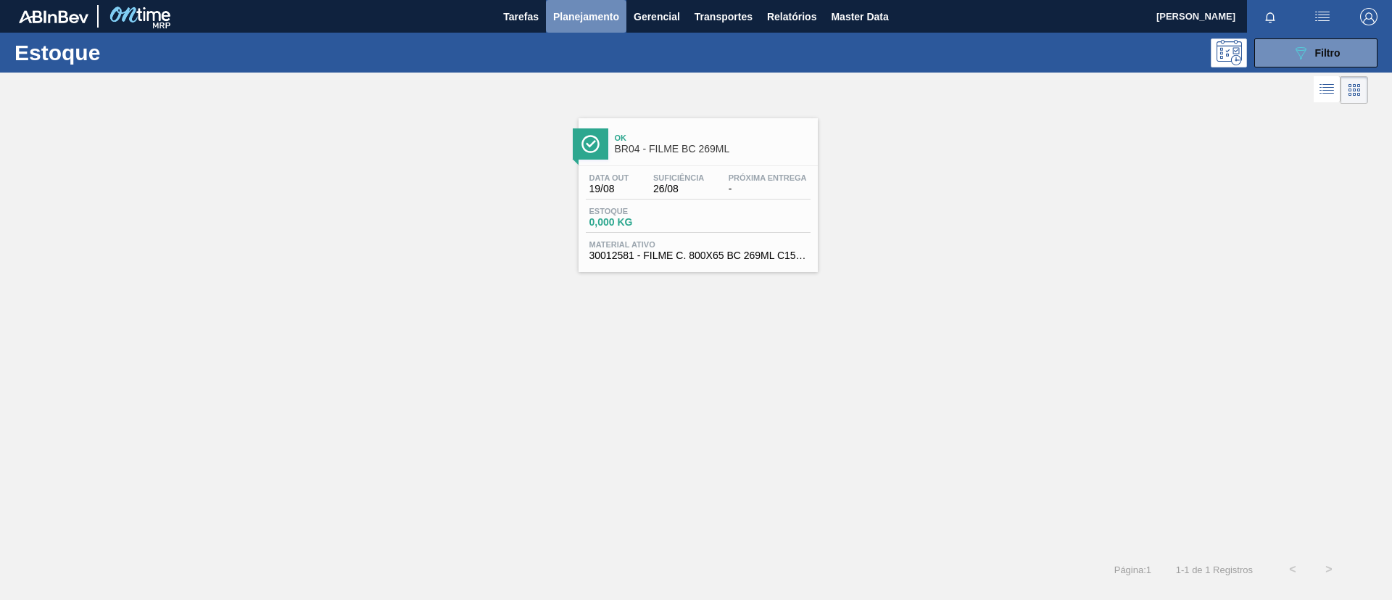
click at [584, 22] on span "Planejamento" at bounding box center [586, 16] width 66 height 17
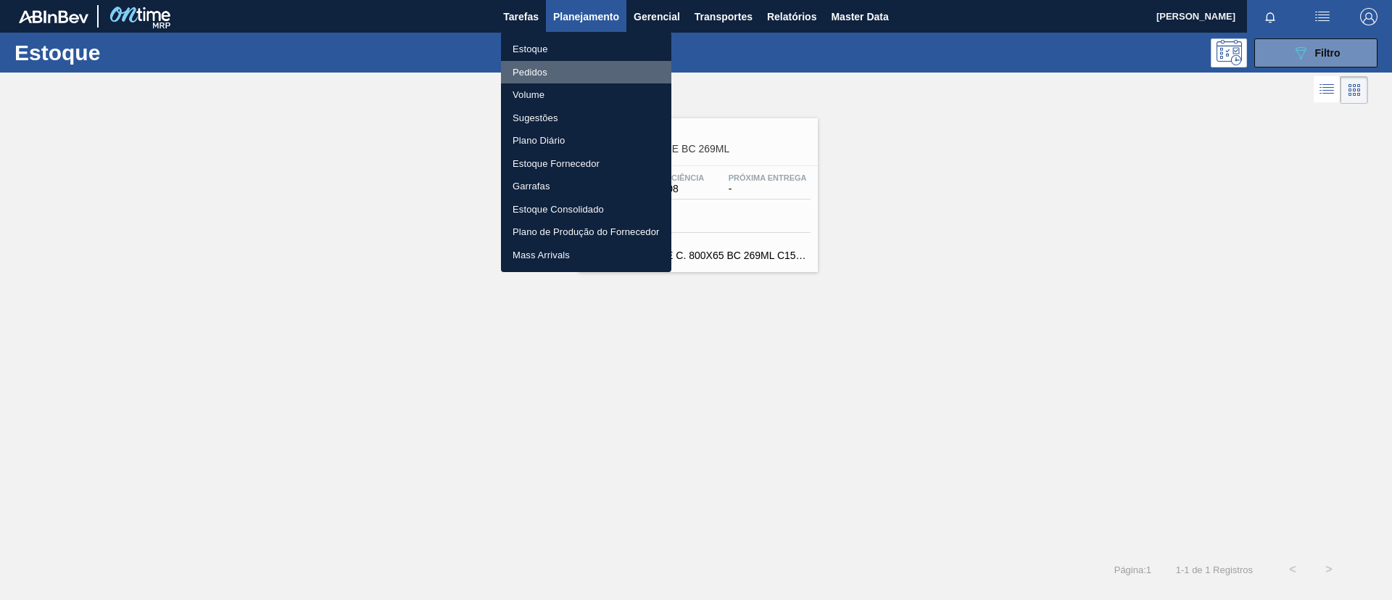
click at [584, 65] on li "Pedidos" at bounding box center [586, 72] width 170 height 23
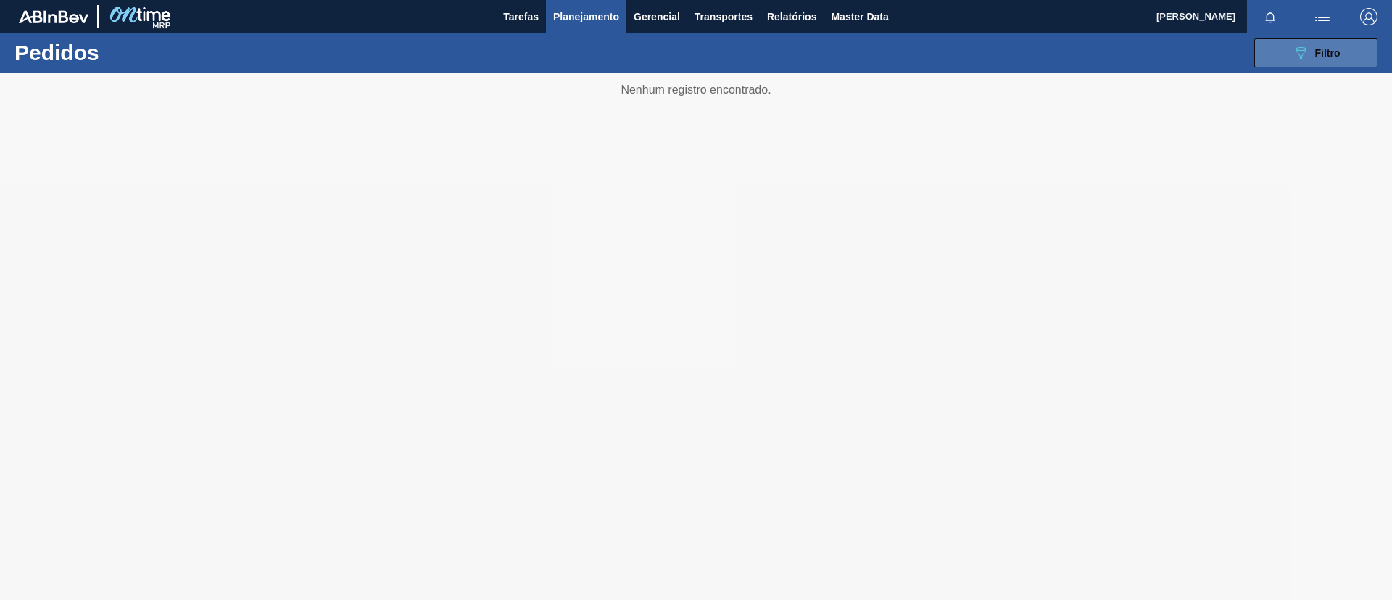
click at [1259, 51] on button "089F7B8B-B2A5-4AFE-B5C0-19BA573D28AC Filtro" at bounding box center [1315, 52] width 123 height 29
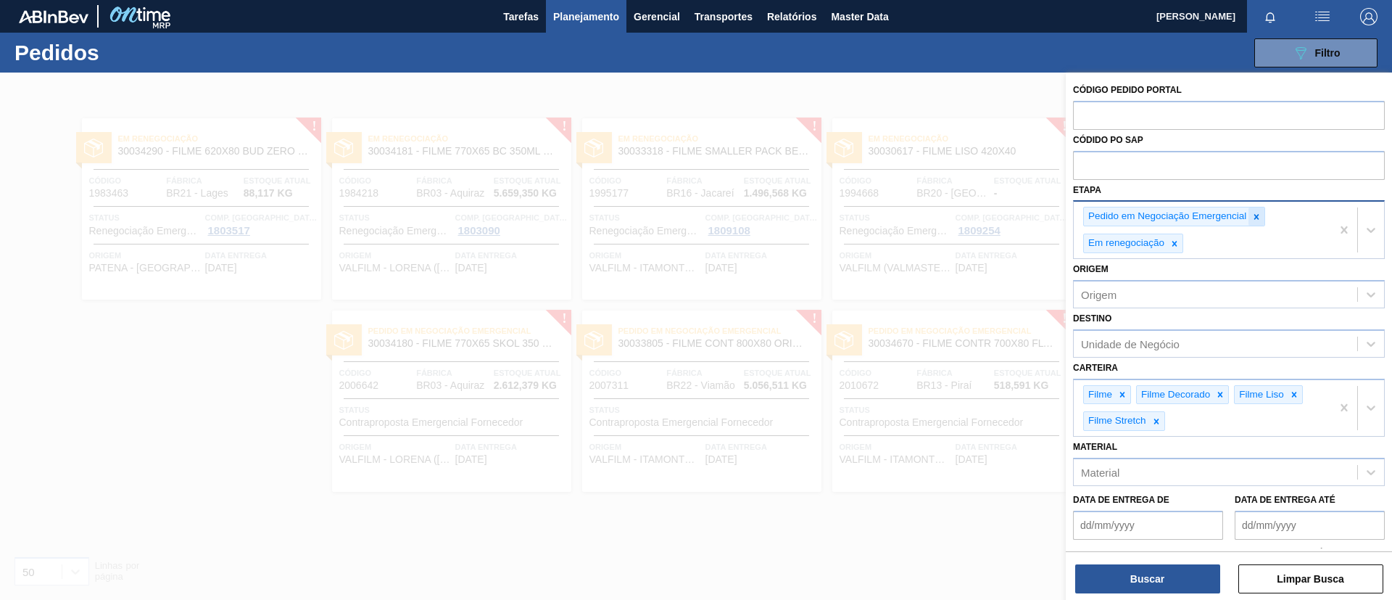
click at [1251, 223] on div at bounding box center [1256, 216] width 16 height 18
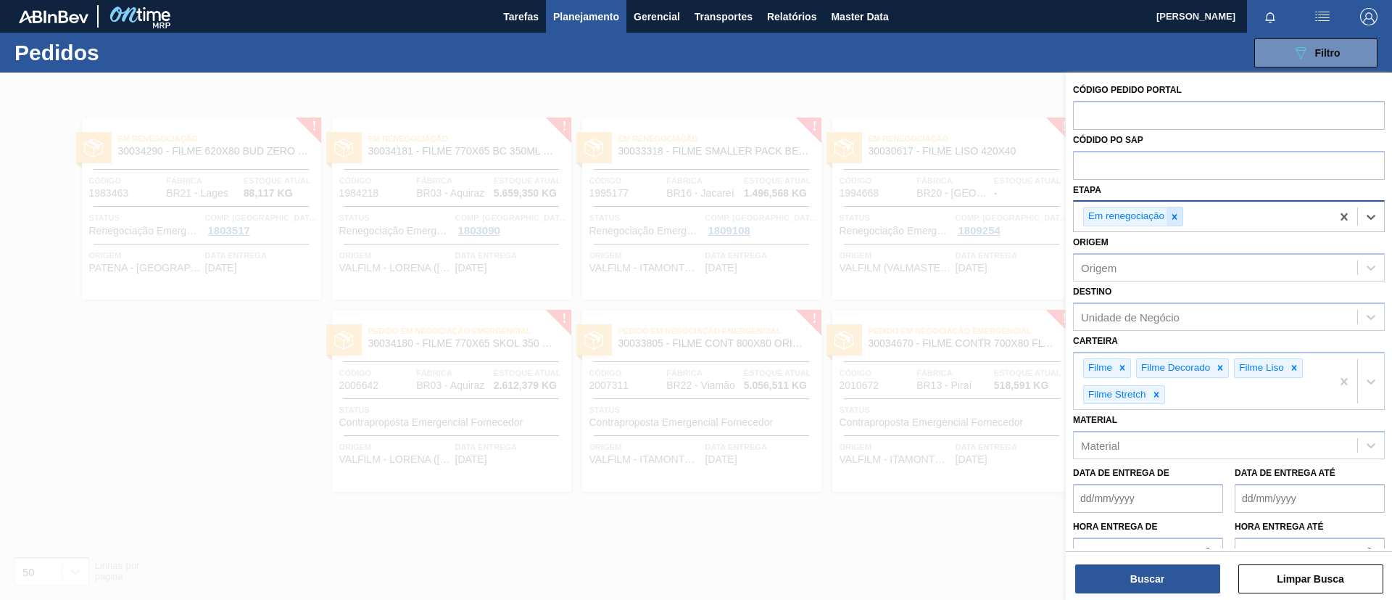
click at [1177, 217] on icon at bounding box center [1174, 217] width 10 height 10
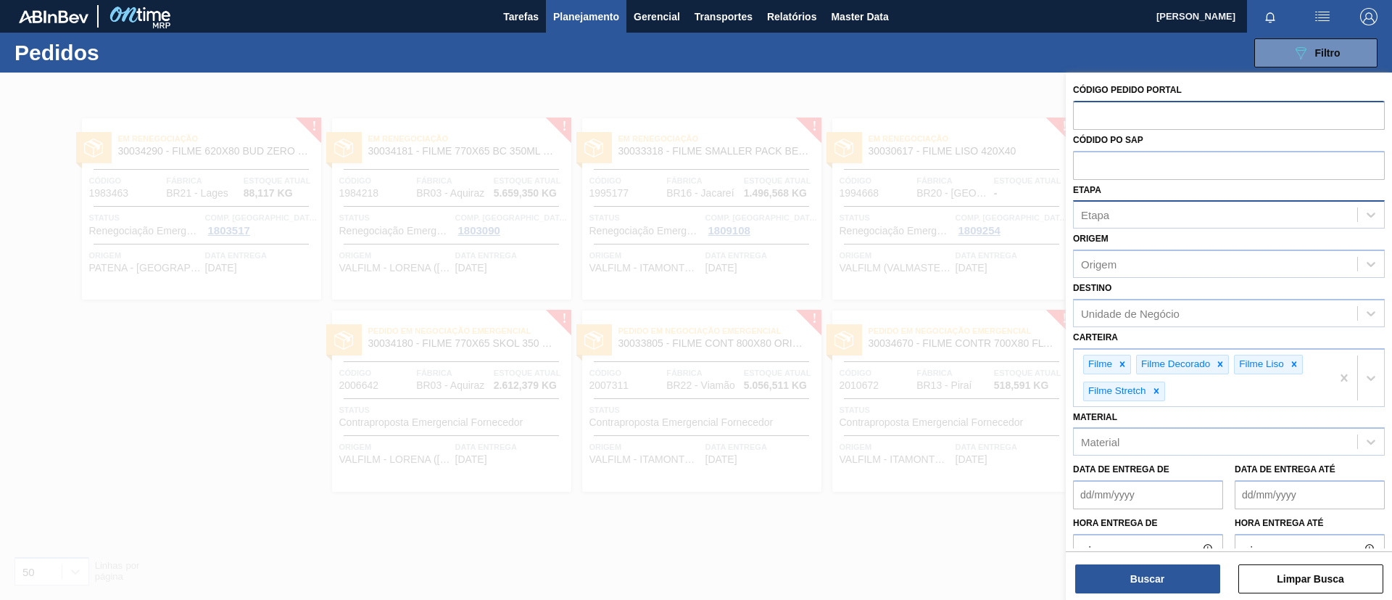
click at [1166, 125] on input "text" at bounding box center [1229, 115] width 312 height 28
paste input "1955253"
type input "1955253"
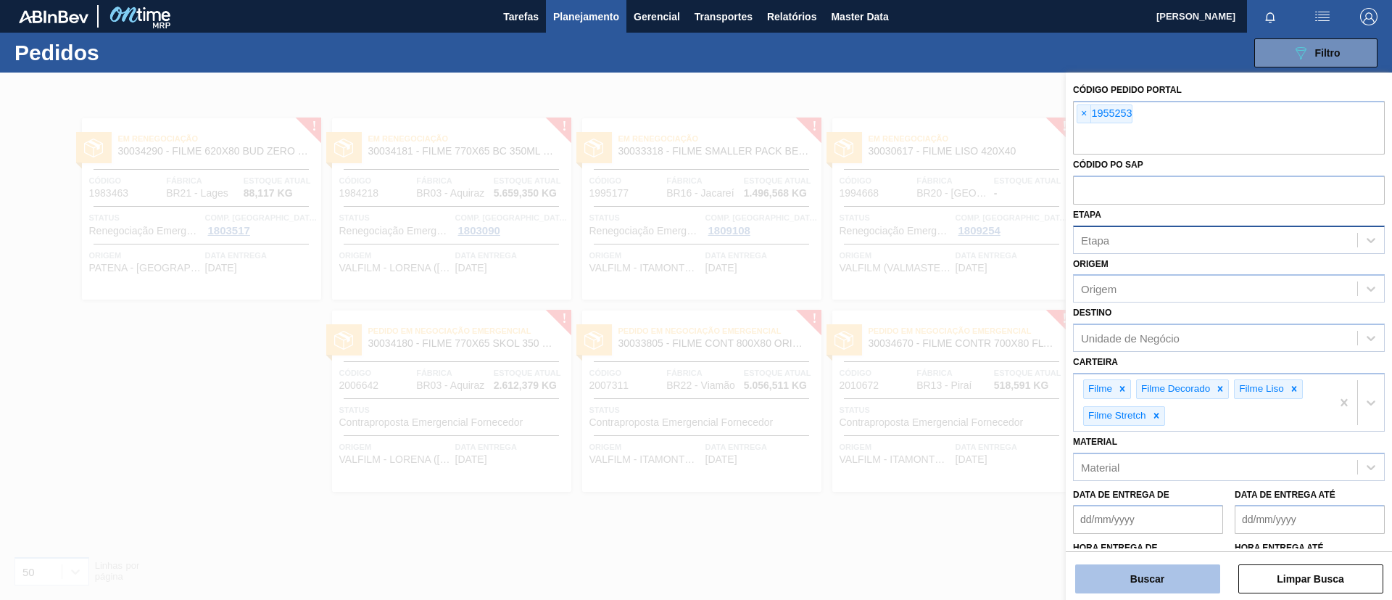
click at [1122, 568] on div "Buscar Limpar Busca" at bounding box center [1229, 571] width 326 height 41
click at [1119, 568] on button "Buscar" at bounding box center [1147, 578] width 145 height 29
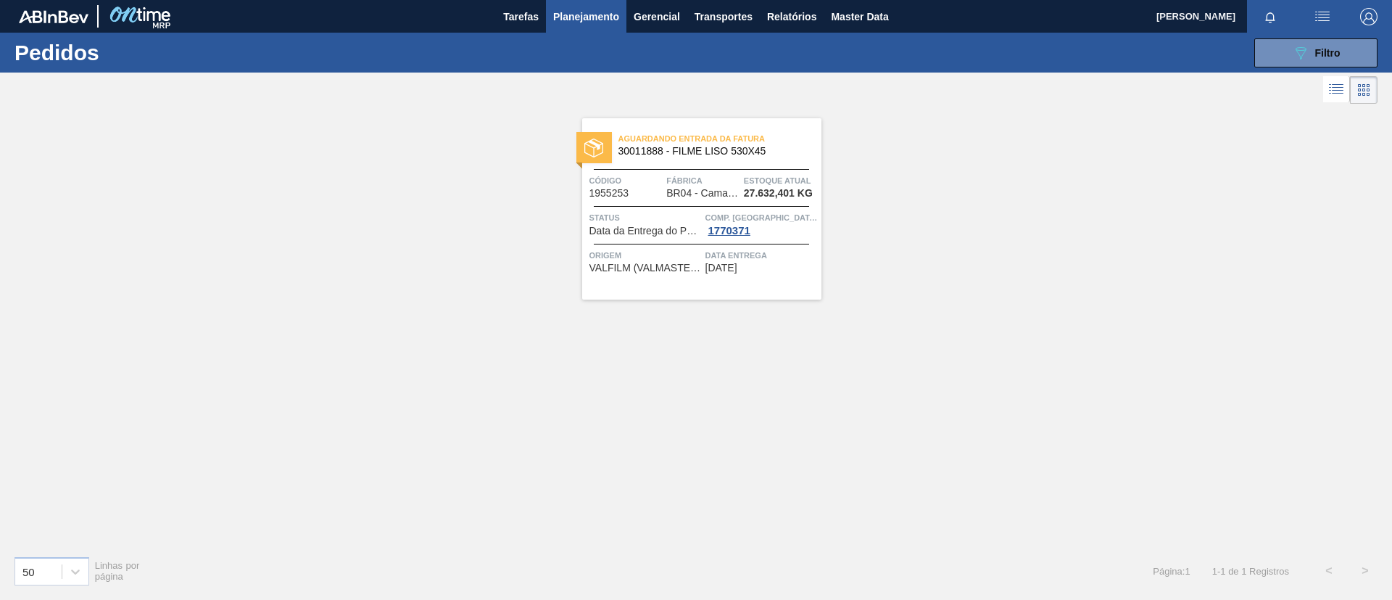
click at [737, 151] on span "30011888 - FILME LISO 530X45" at bounding box center [713, 151] width 191 height 11
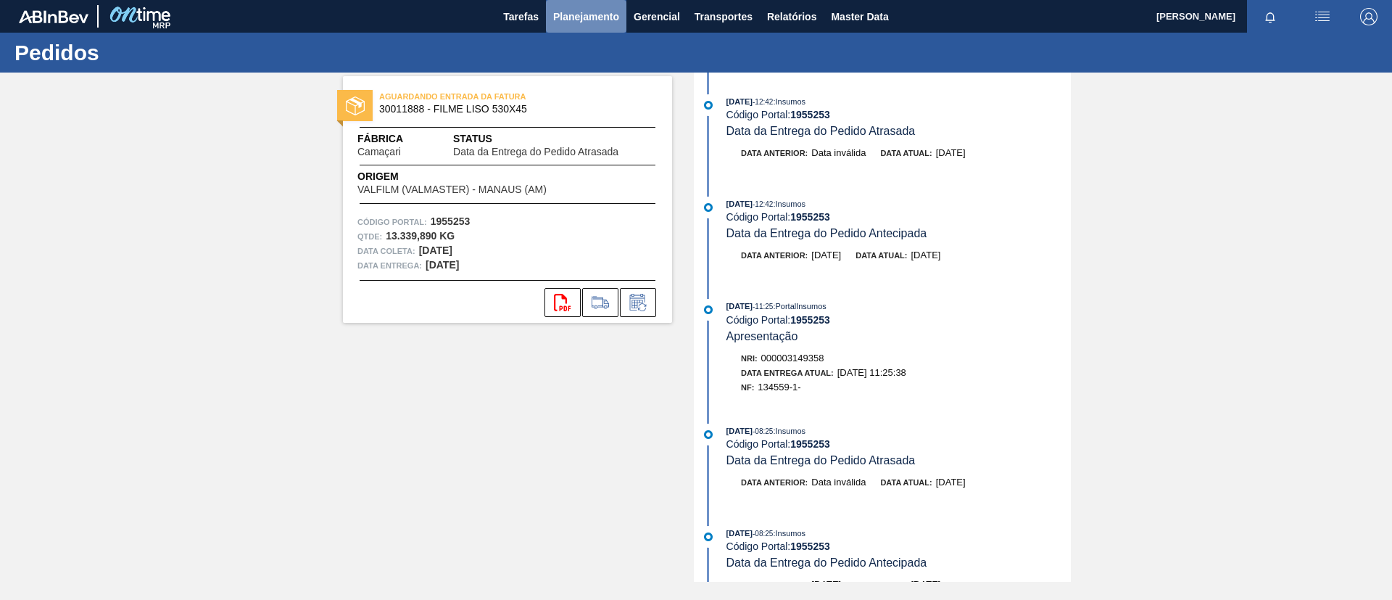
click at [588, 15] on span "Planejamento" at bounding box center [586, 16] width 66 height 17
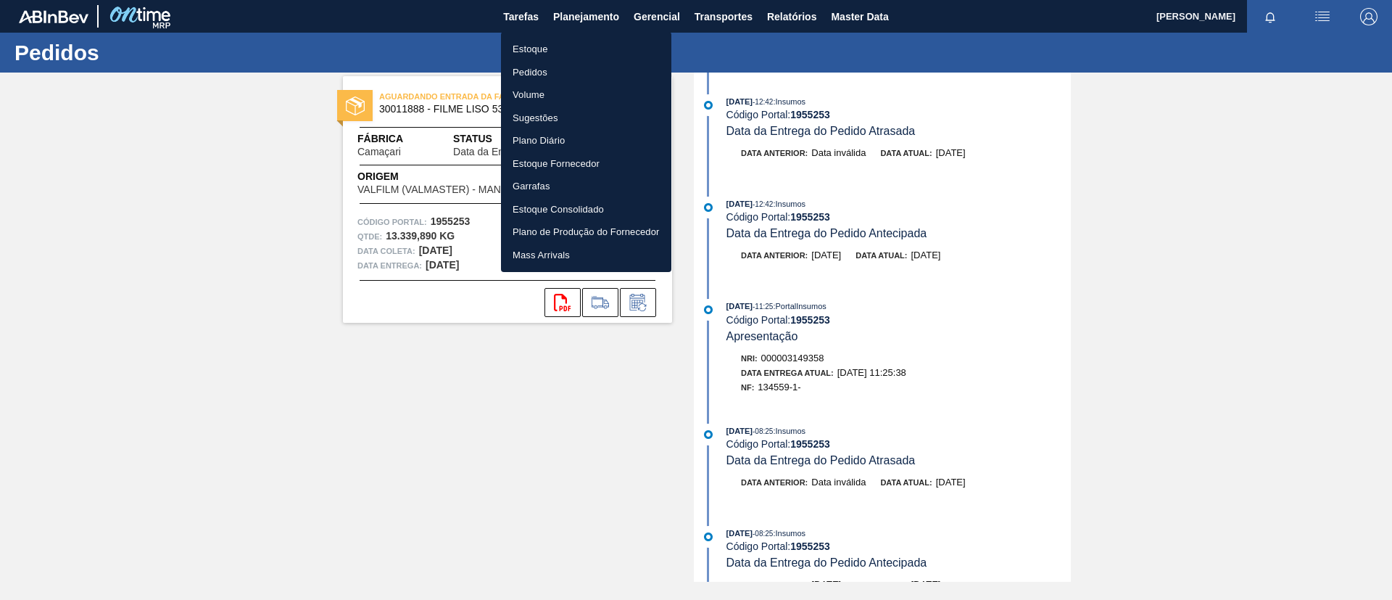
click at [596, 73] on li "Pedidos" at bounding box center [586, 72] width 170 height 23
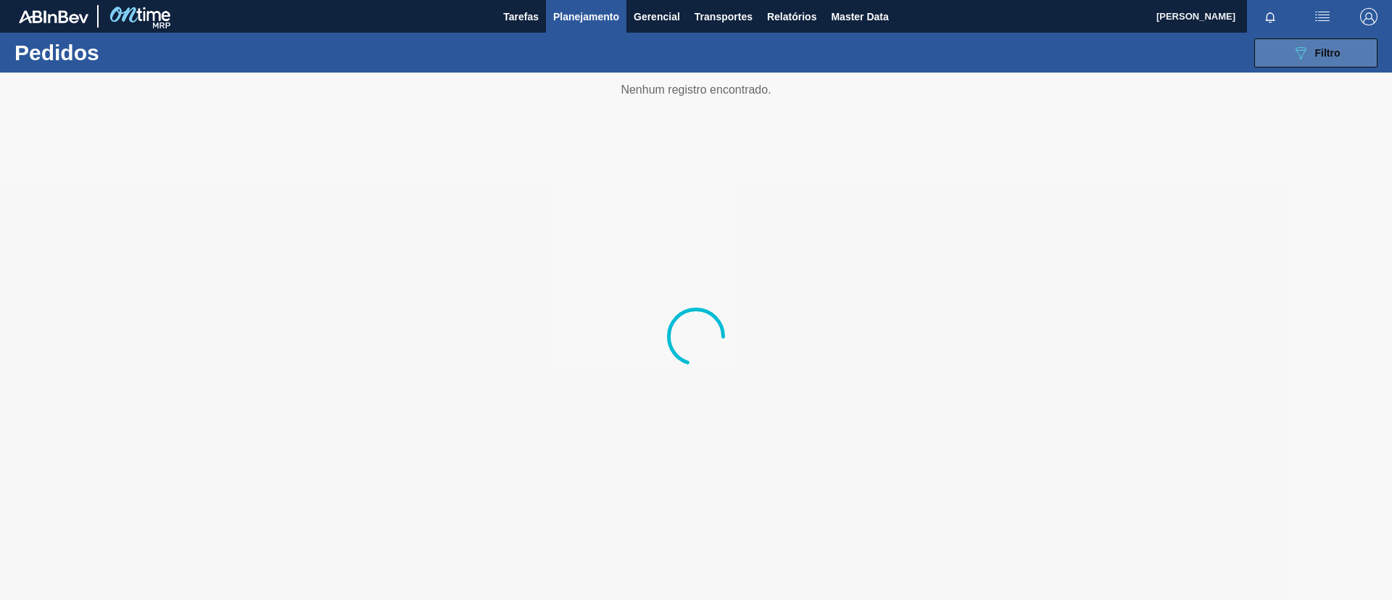
click at [1277, 44] on button "089F7B8B-B2A5-4AFE-B5C0-19BA573D28AC Filtro" at bounding box center [1315, 52] width 123 height 29
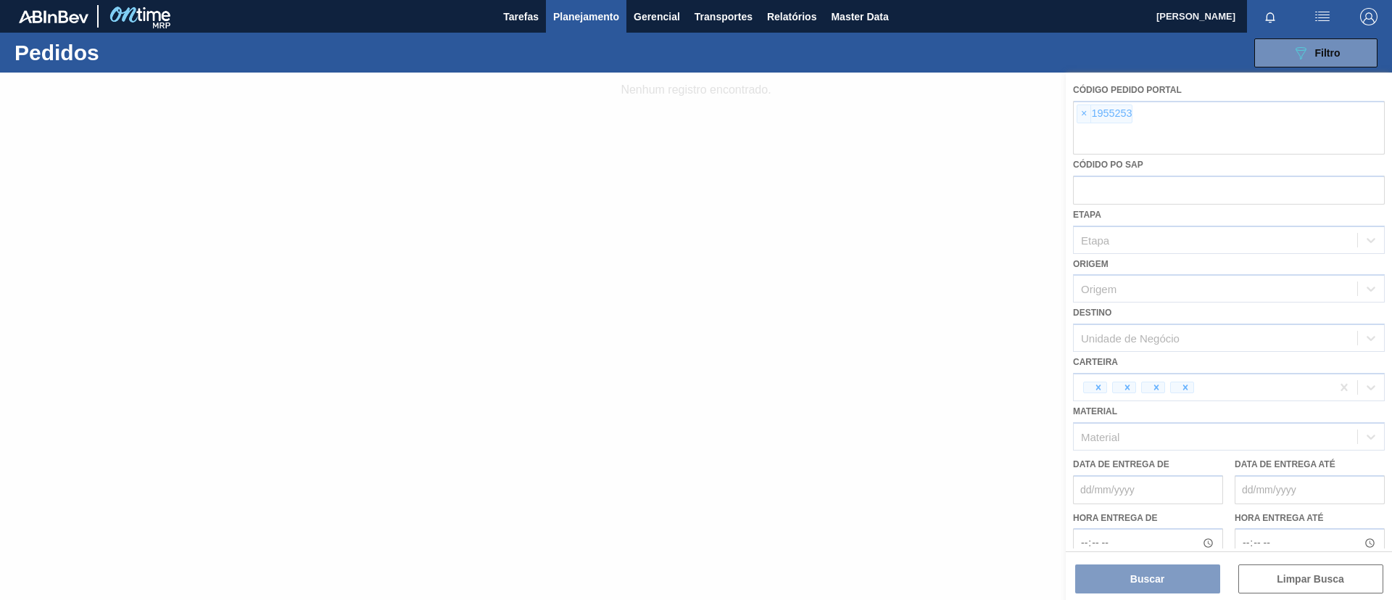
click at [1079, 116] on div at bounding box center [696, 336] width 1392 height 527
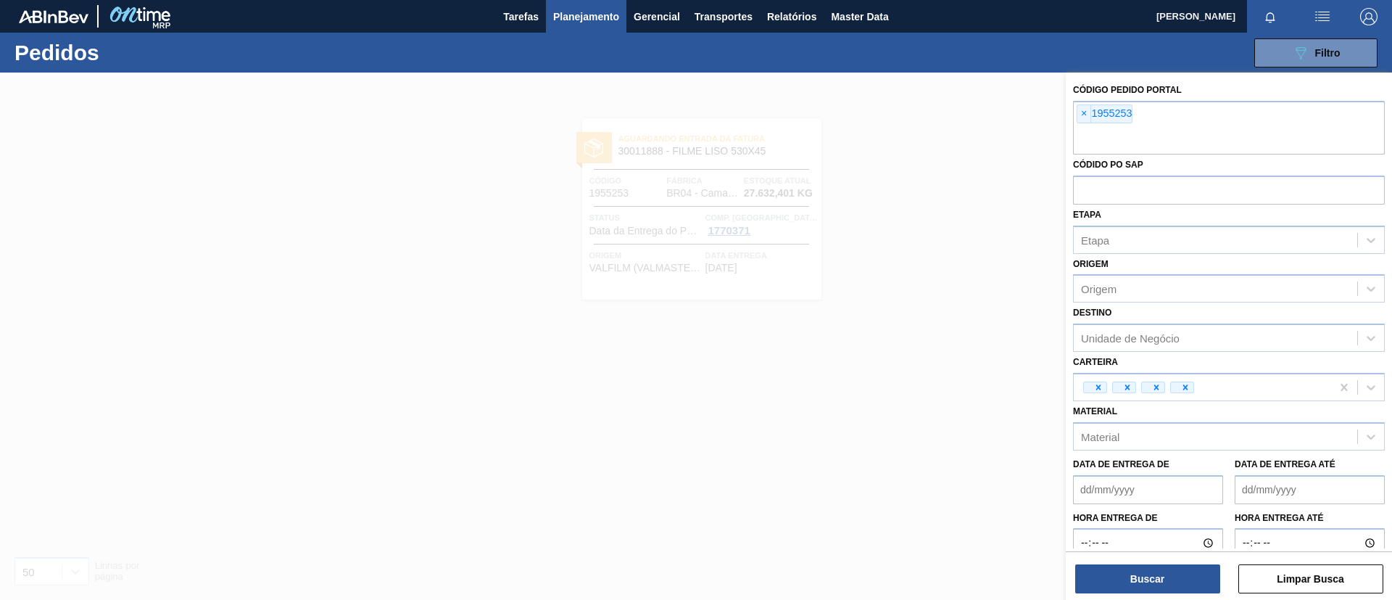
click at [1079, 116] on span "×" at bounding box center [1084, 113] width 14 height 17
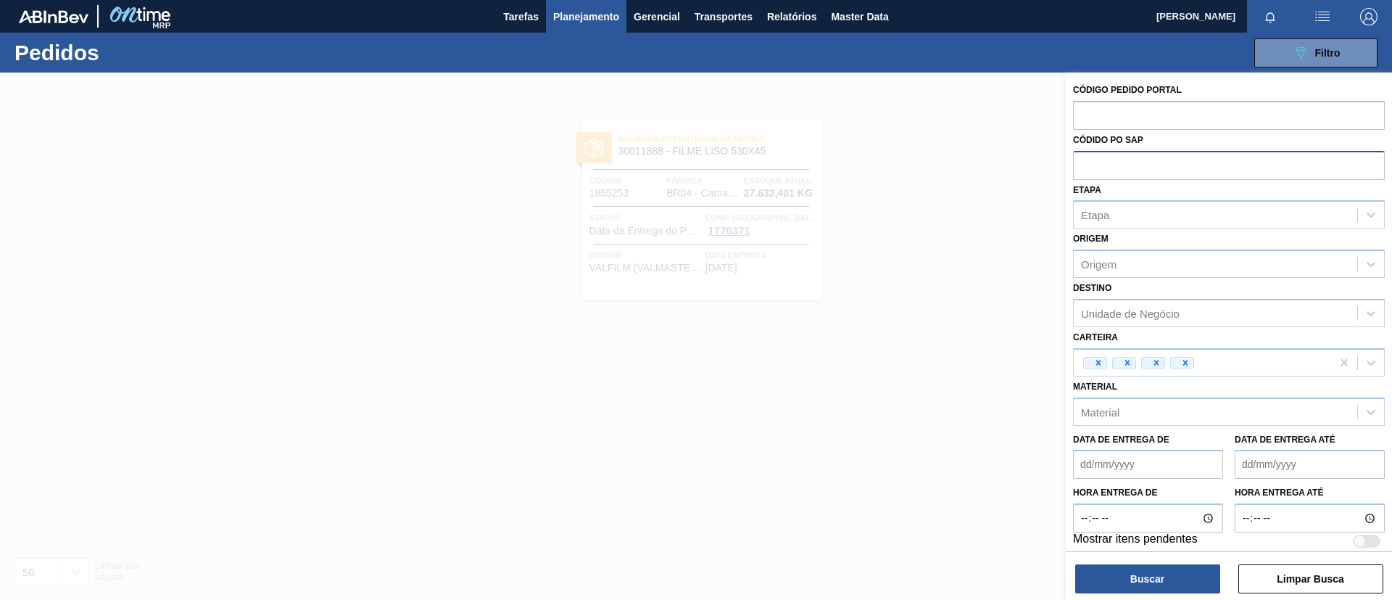
paste input "1966560"
type input "1966560"
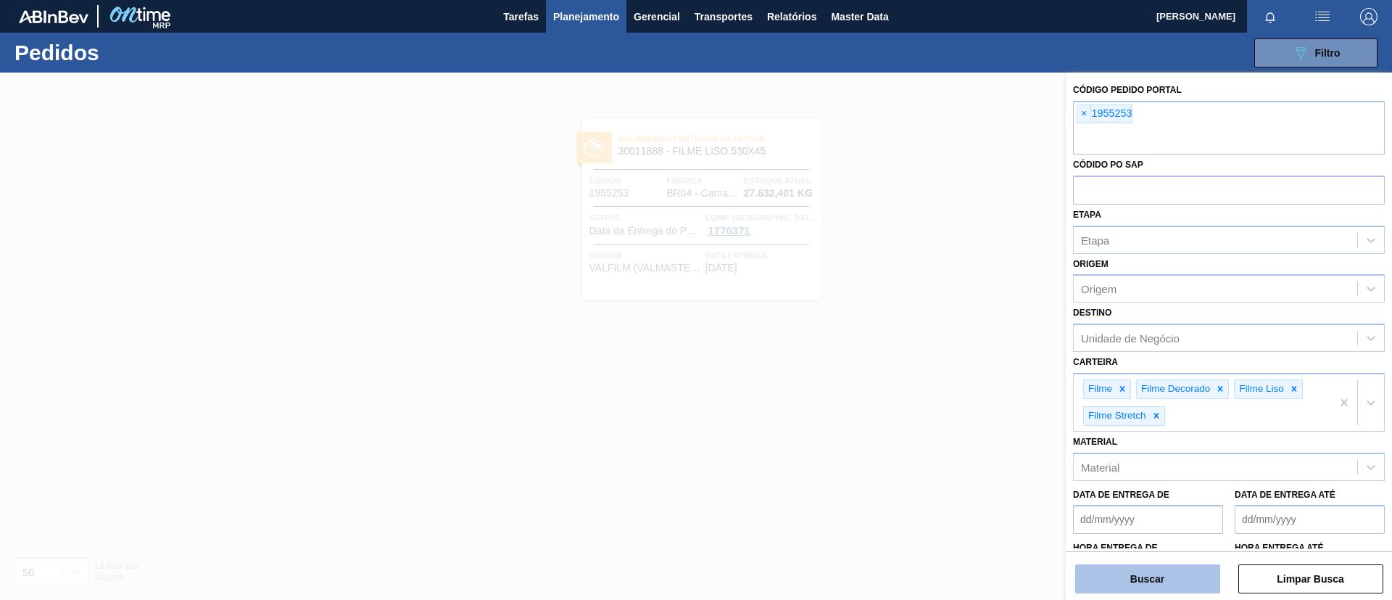
click at [1192, 569] on button "Buscar" at bounding box center [1147, 578] width 145 height 29
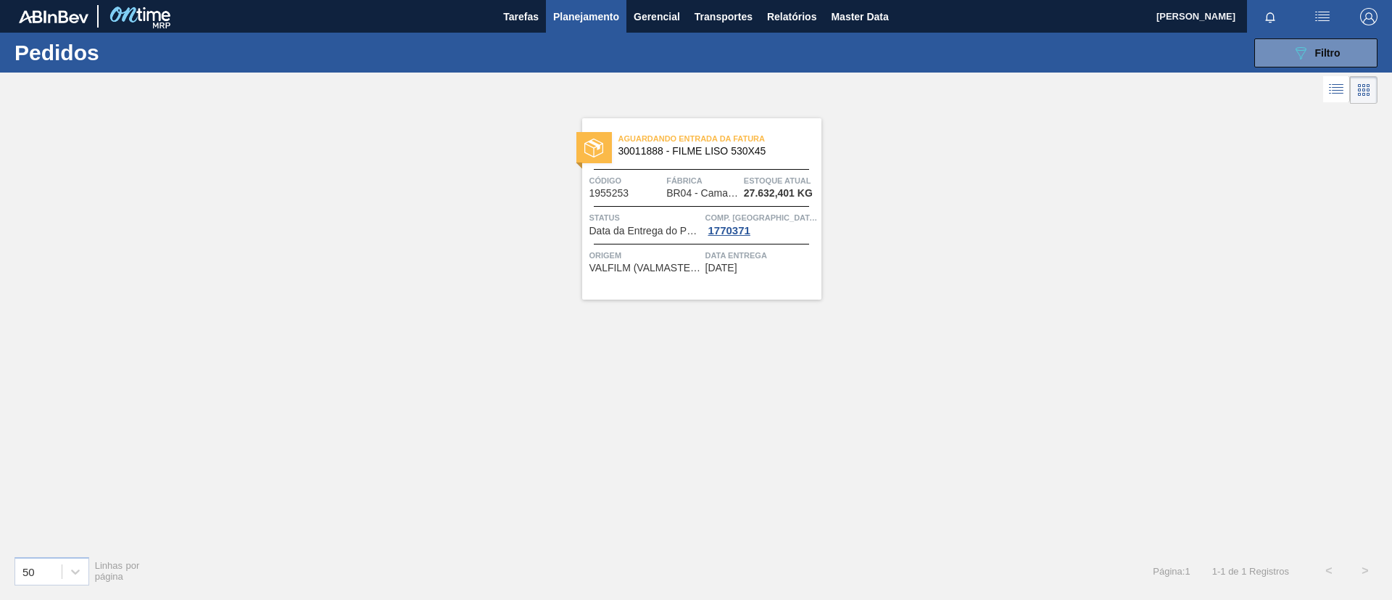
click at [734, 162] on div "Aguardando Entrada da Fatura 30011888 - FILME LISO 530X45 Código 1955253 Fábric…" at bounding box center [701, 208] width 239 height 181
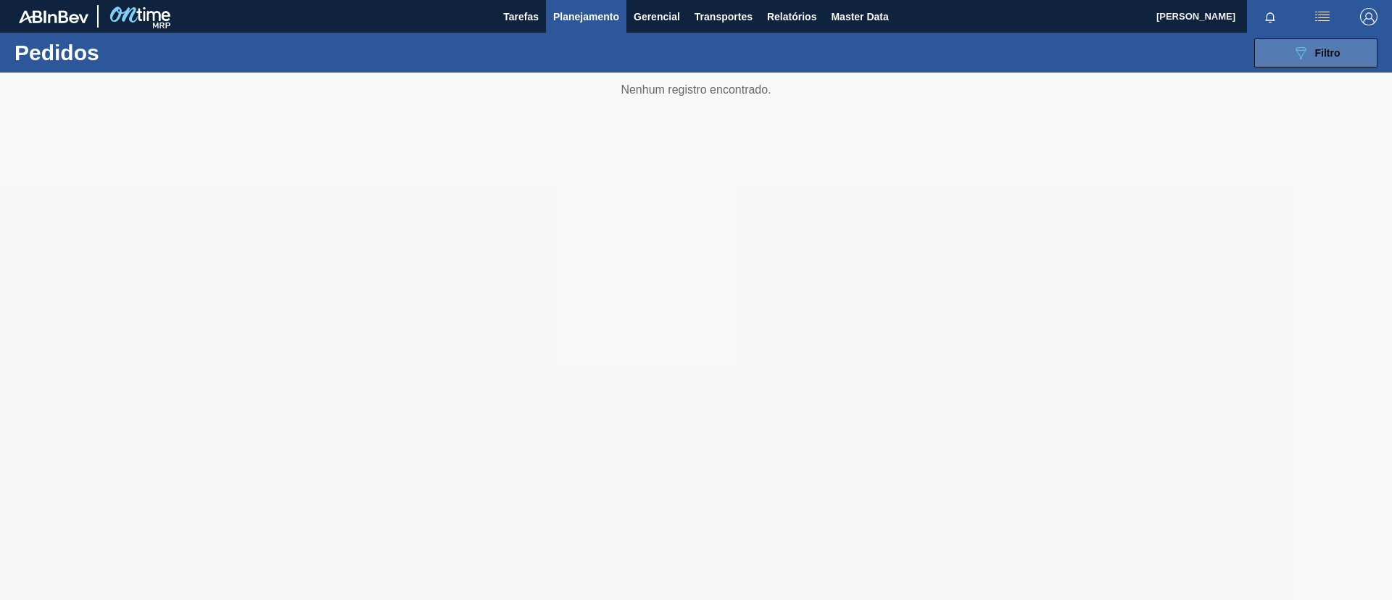
click at [1290, 65] on button "089F7B8B-B2A5-4AFE-B5C0-19BA573D28AC Filtro" at bounding box center [1315, 52] width 123 height 29
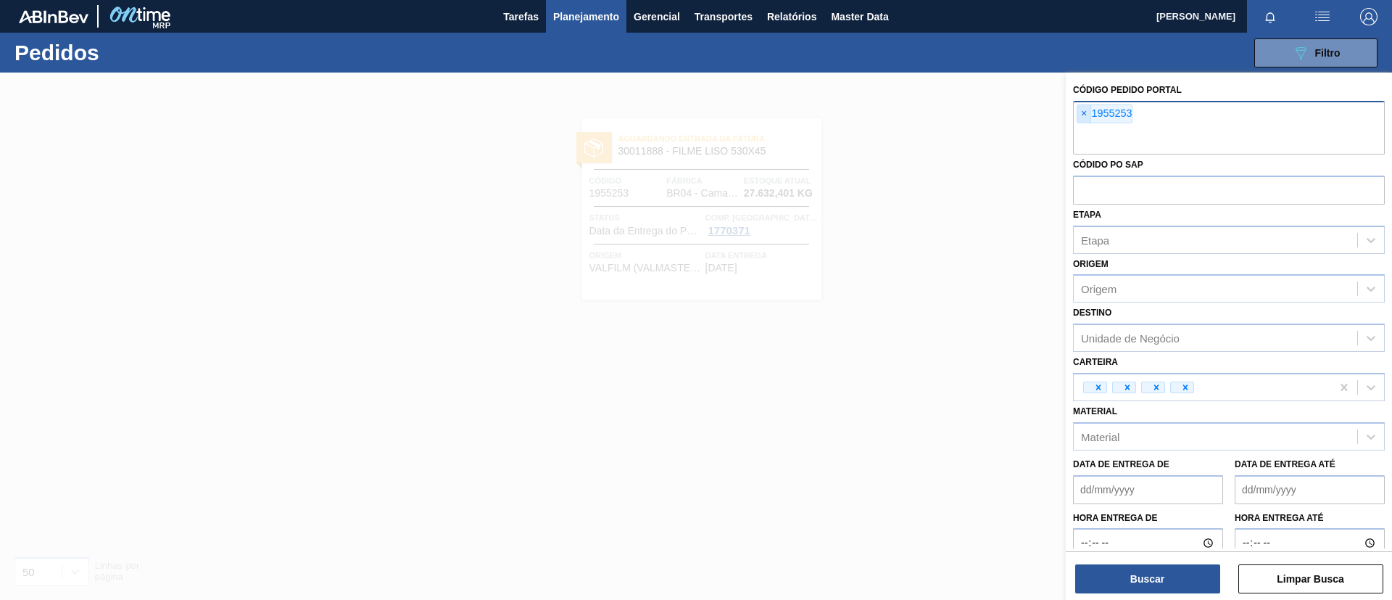
click at [1090, 116] on span "×" at bounding box center [1084, 113] width 14 height 17
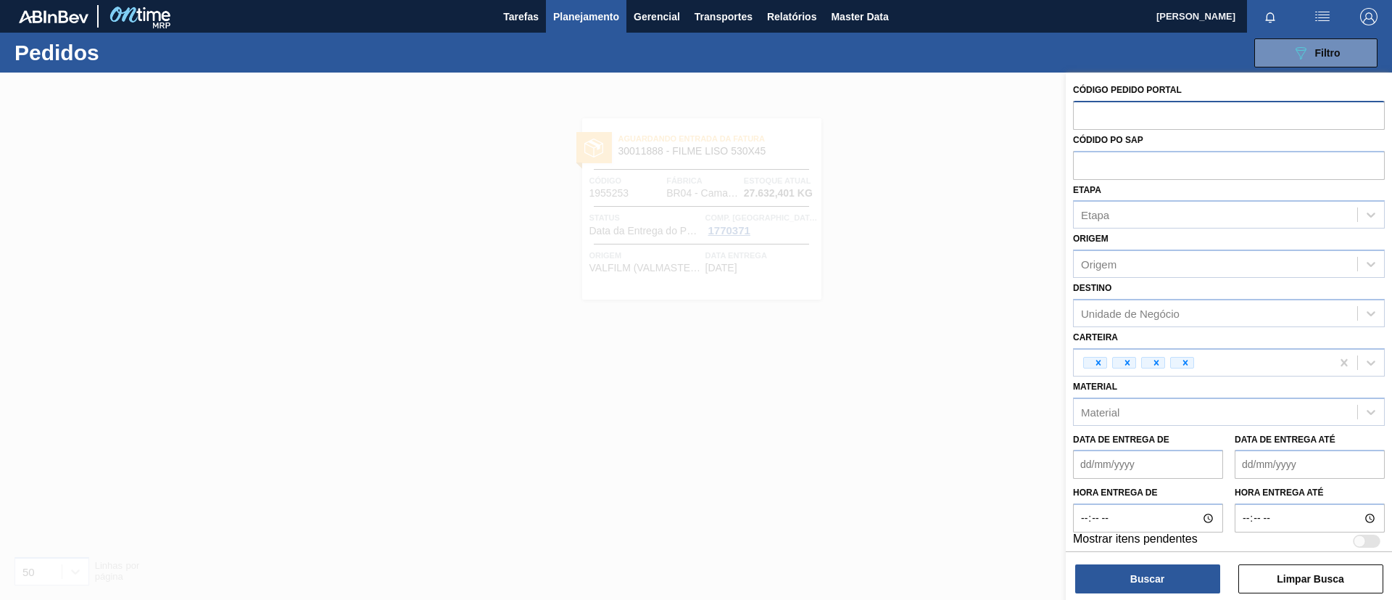
paste input "1966560"
type input "1966560"
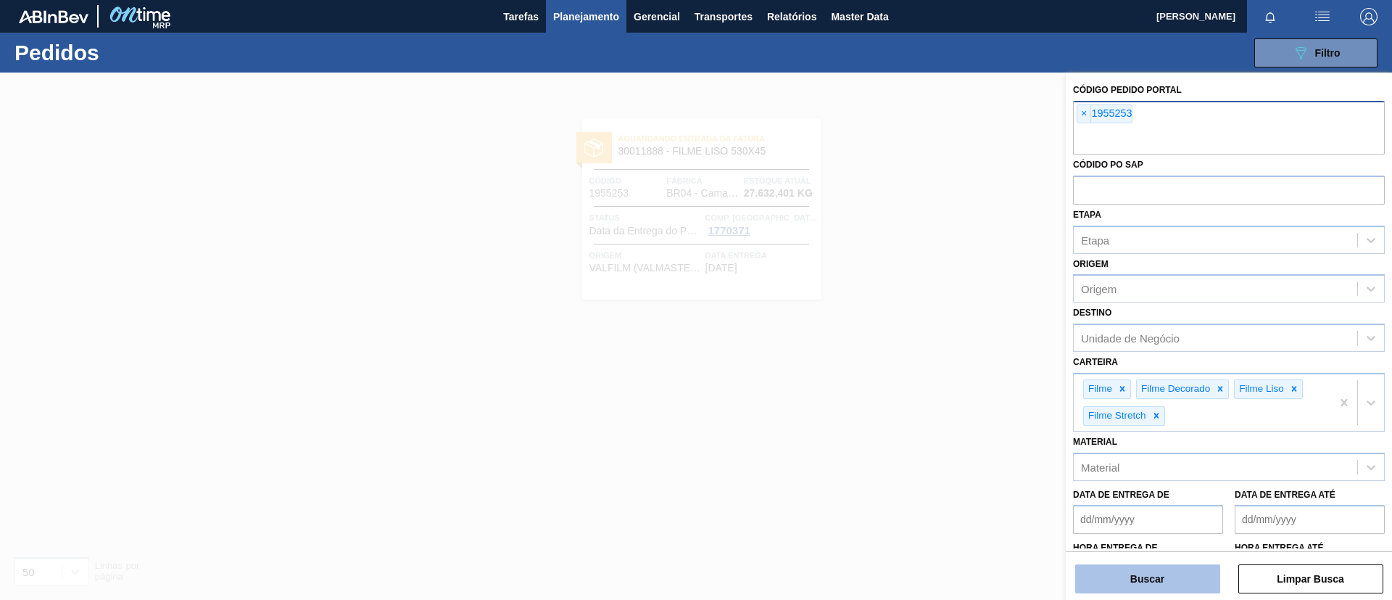
click at [1167, 579] on button "Buscar" at bounding box center [1147, 578] width 145 height 29
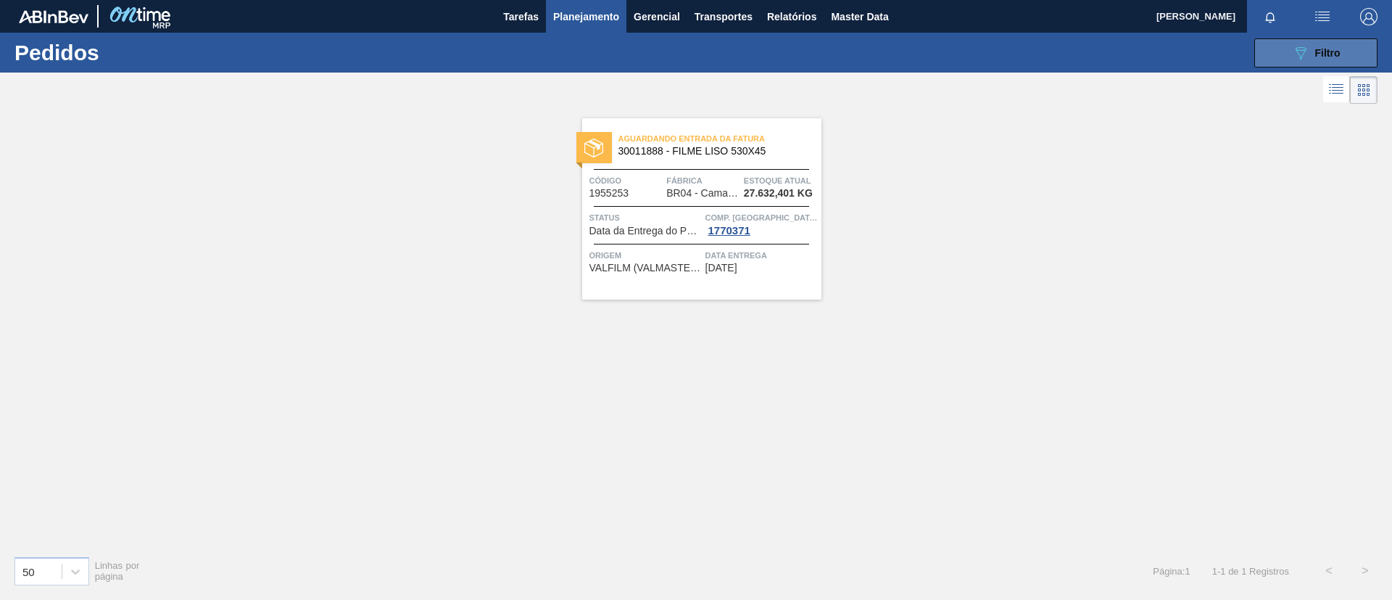
click at [1316, 45] on div "089F7B8B-B2A5-4AFE-B5C0-19BA573D28AC Filtro" at bounding box center [1316, 52] width 49 height 17
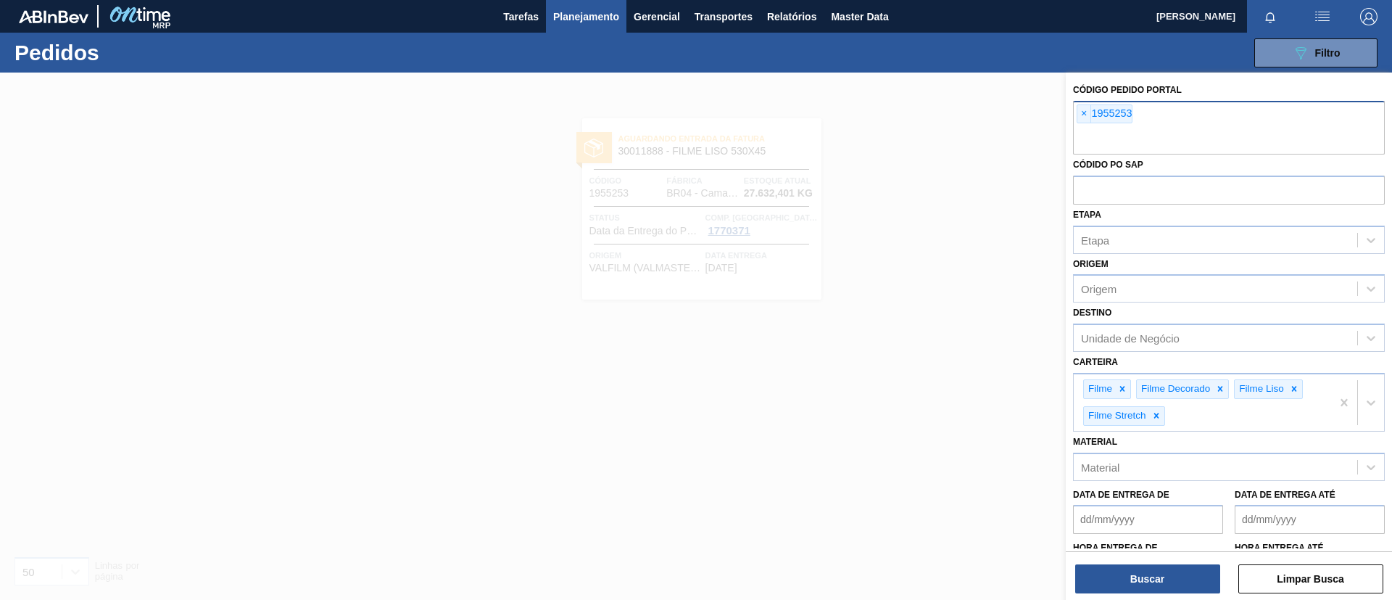
click at [1076, 116] on div "× 1955253" at bounding box center [1229, 128] width 312 height 54
click at [1083, 111] on span "×" at bounding box center [1084, 113] width 14 height 17
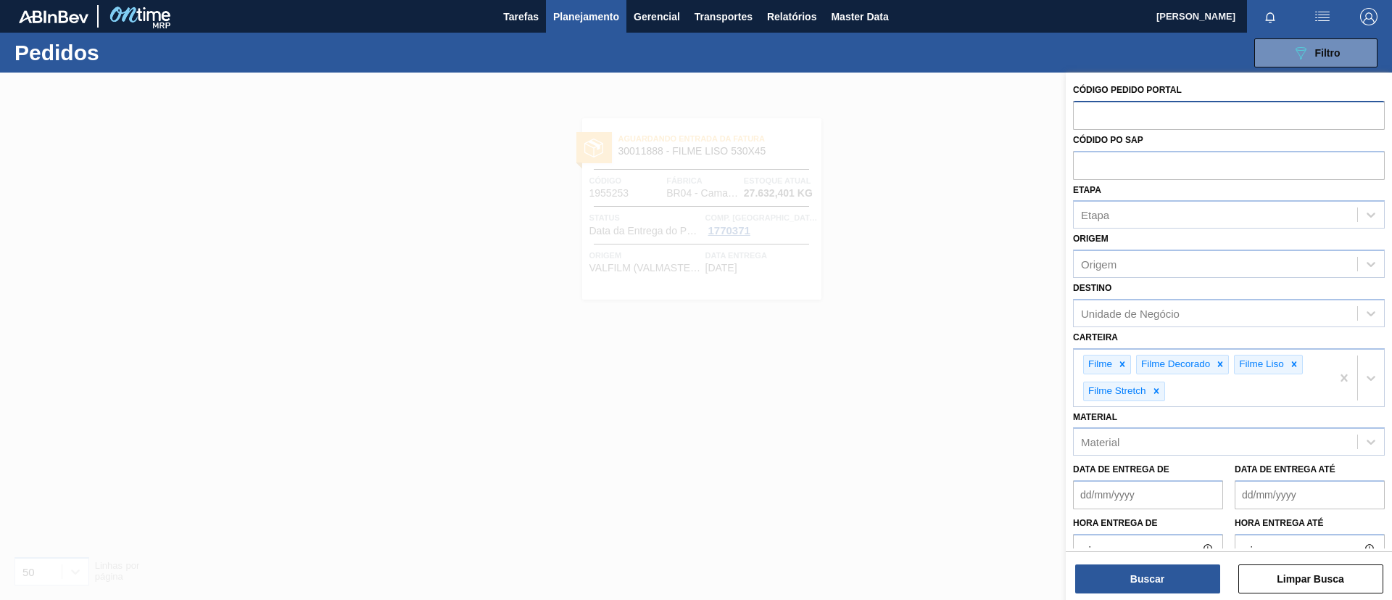
paste input "1966560"
type input "1966560"
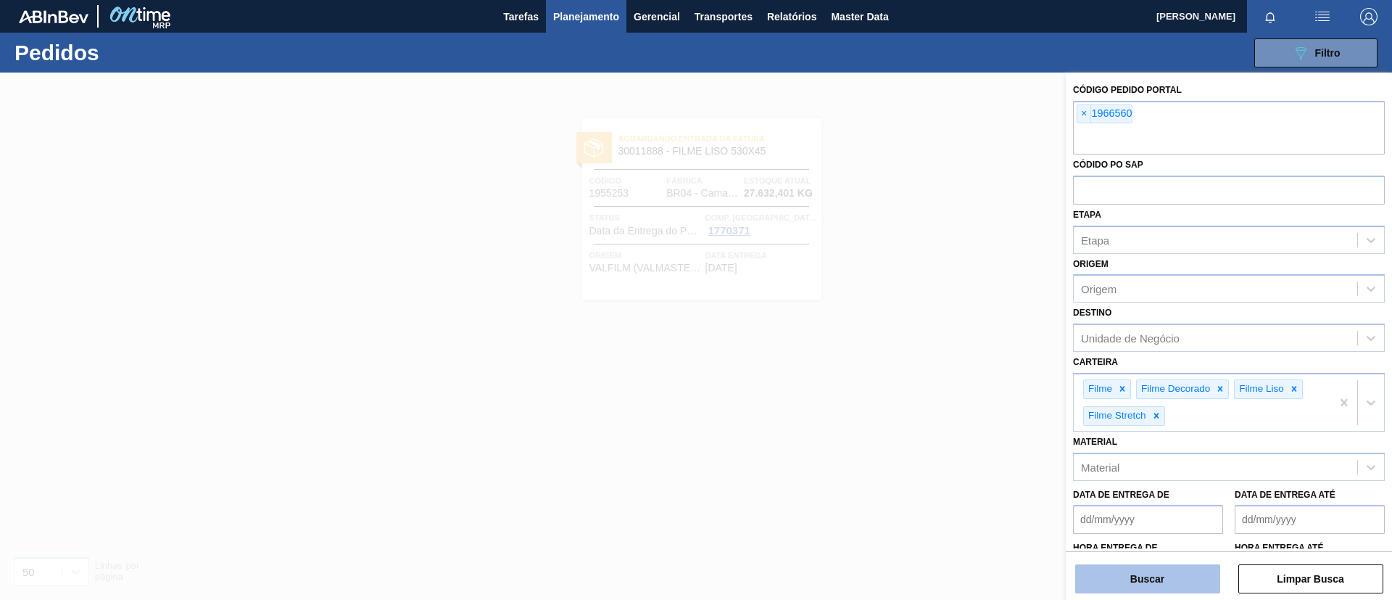
click at [1180, 569] on button "Buscar" at bounding box center [1147, 578] width 145 height 29
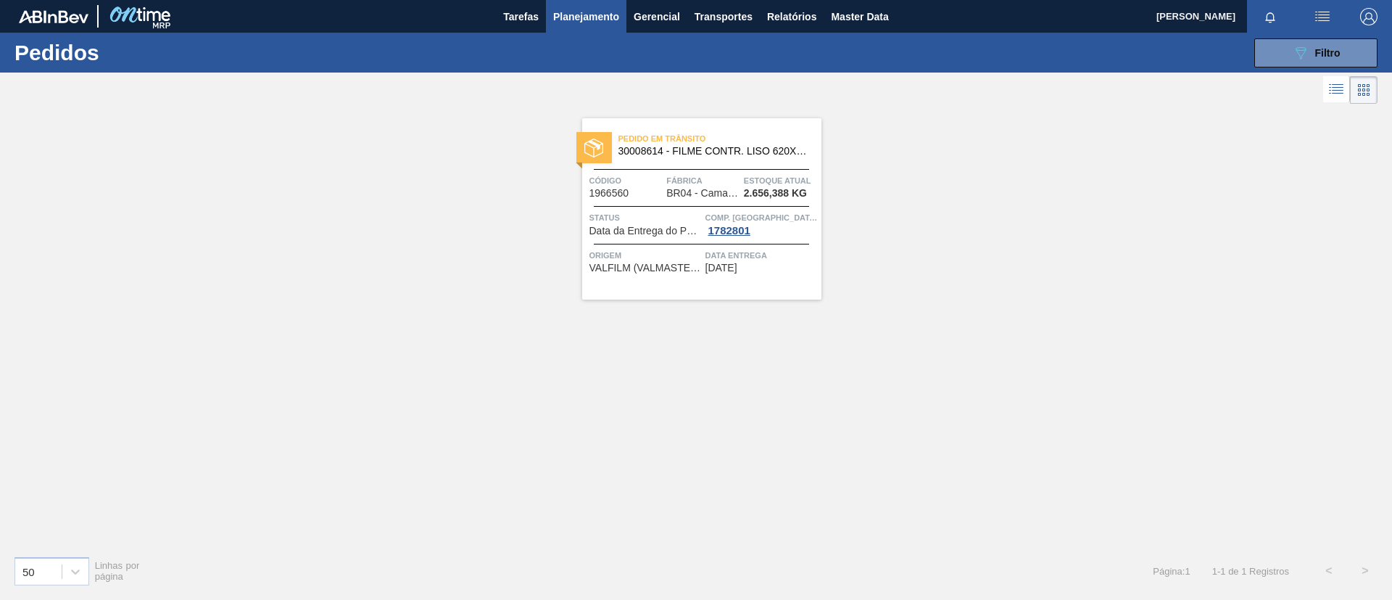
click at [755, 154] on span "30008614 - FILME CONTR. LISO 620X45 MICRAS" at bounding box center [713, 151] width 191 height 11
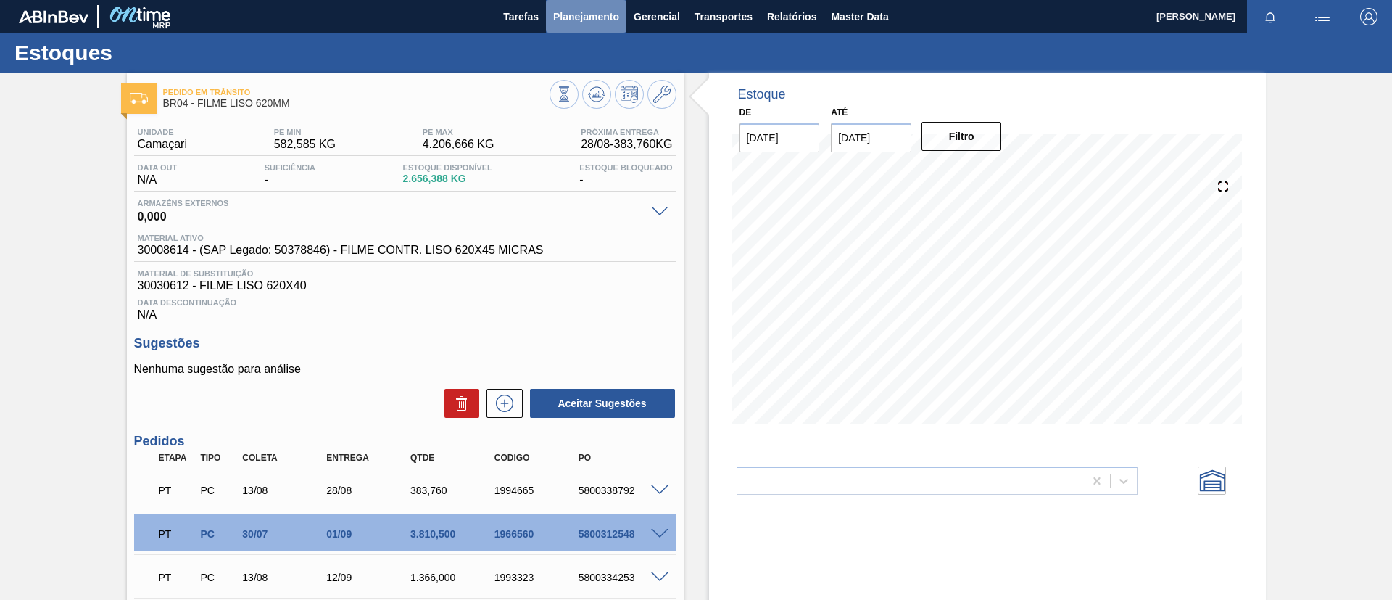
click at [573, 20] on span "Planejamento" at bounding box center [586, 16] width 66 height 17
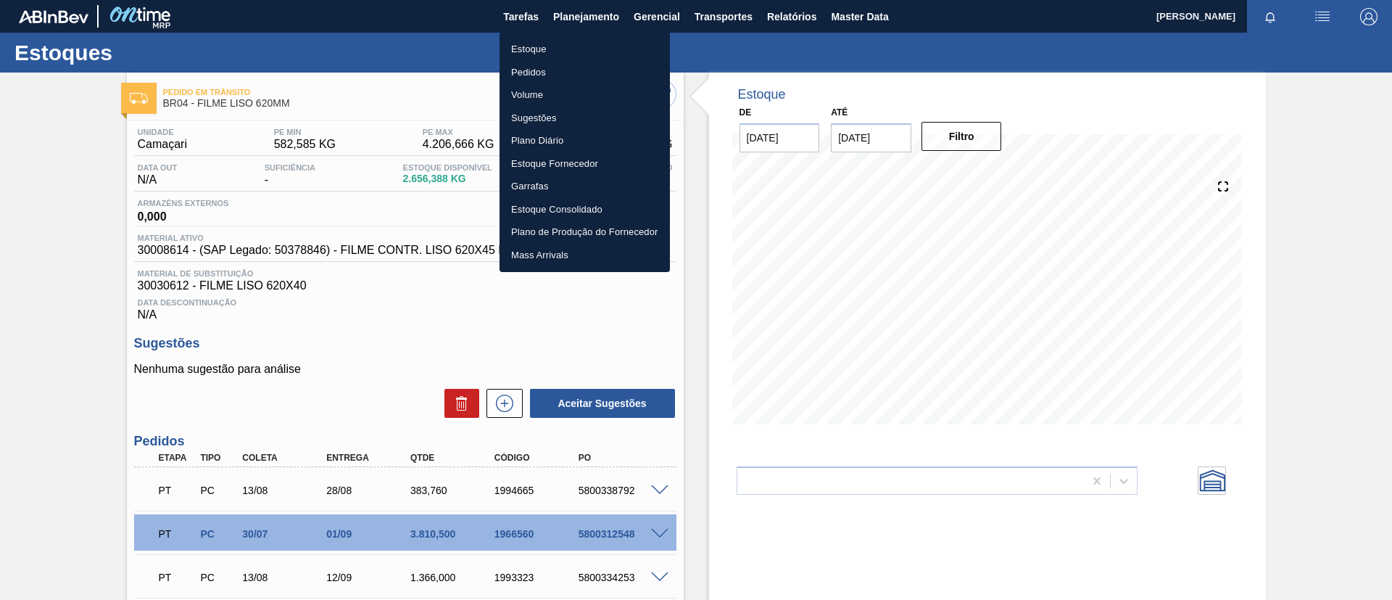
click at [568, 46] on li "Estoque" at bounding box center [585, 49] width 170 height 23
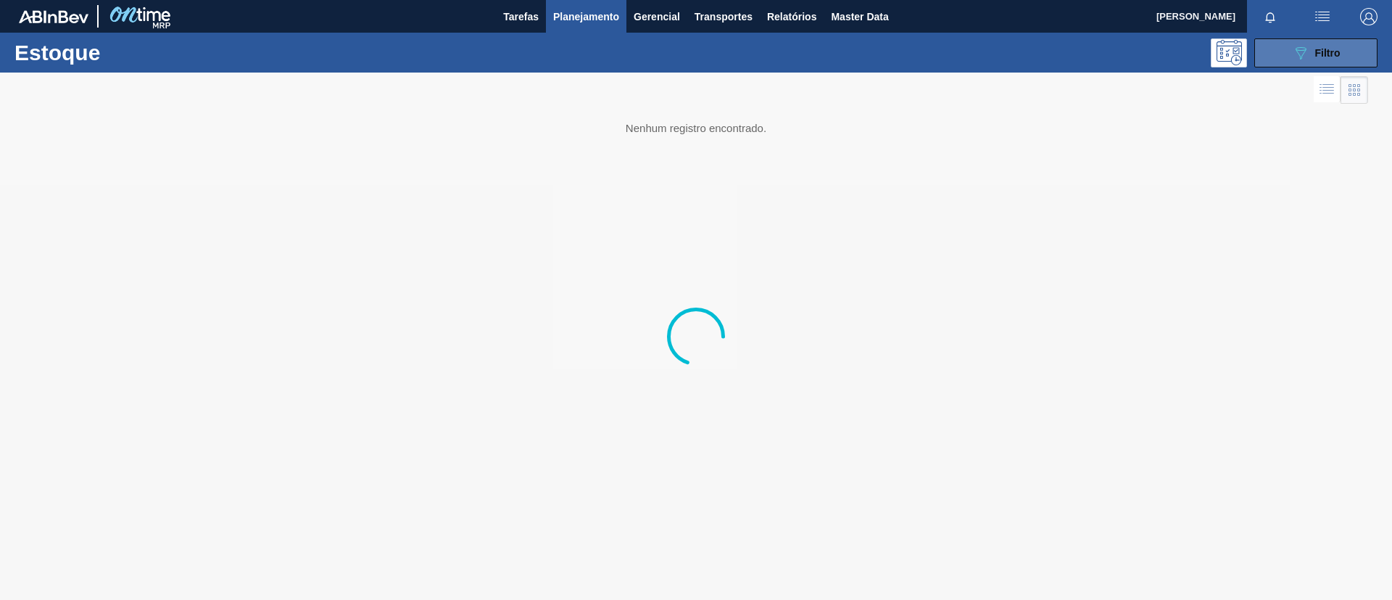
click at [1338, 56] on span "Filtro" at bounding box center [1327, 53] width 25 height 12
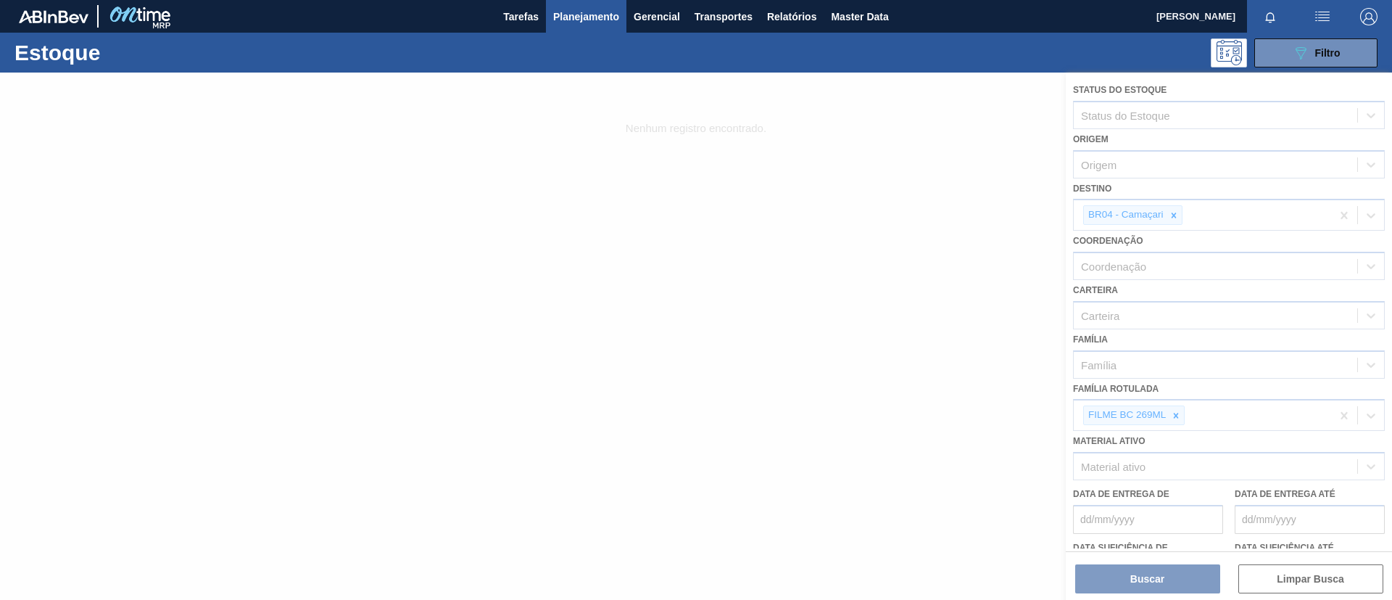
click at [1177, 415] on div at bounding box center [696, 336] width 1392 height 527
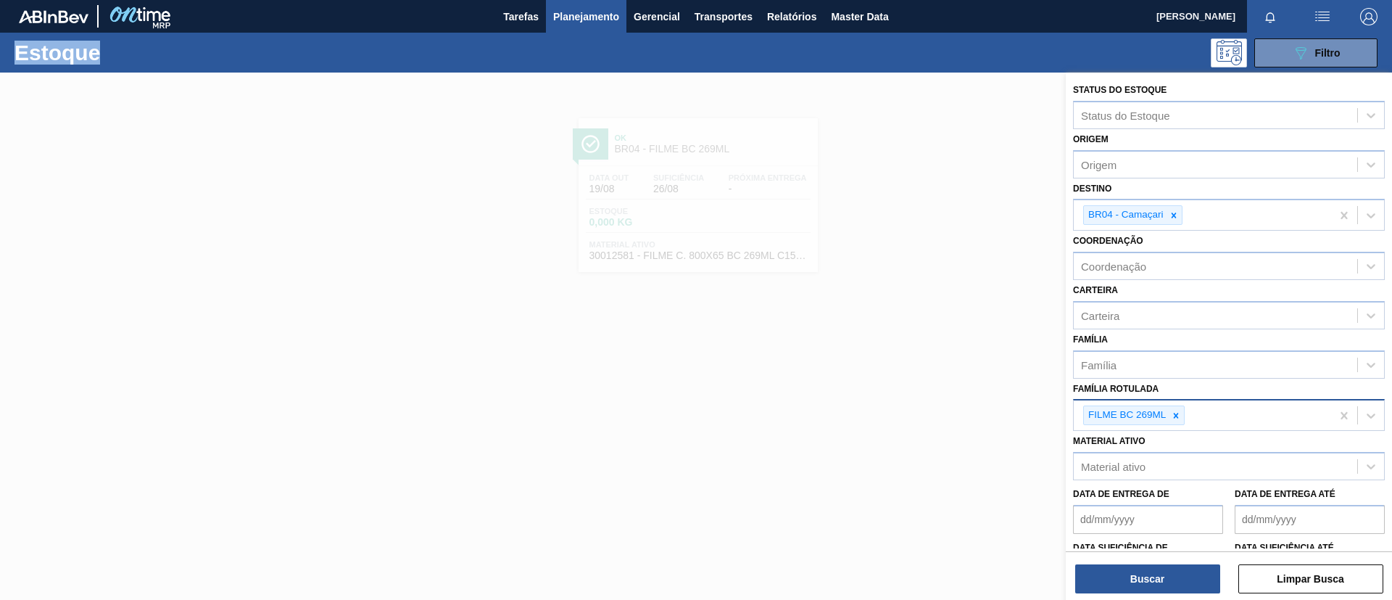
click at [1178, 411] on icon at bounding box center [1176, 415] width 10 height 10
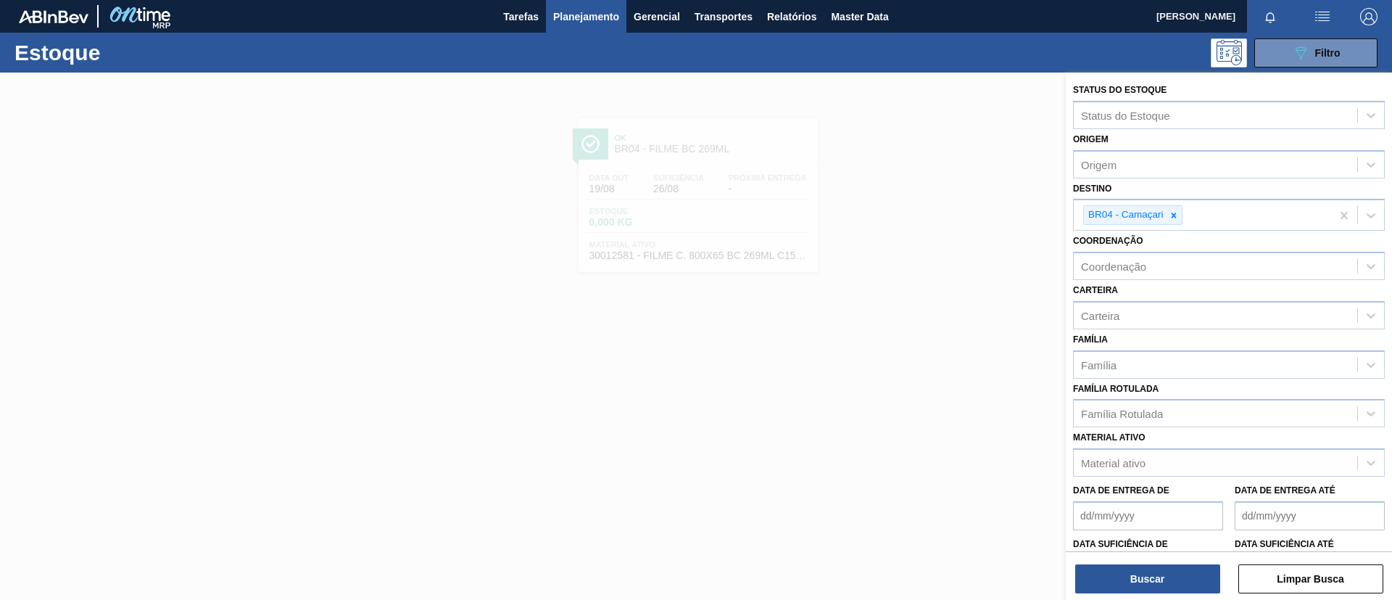
click at [1179, 477] on div "Data de Entrega de Data de Entrega até" at bounding box center [1228, 503] width 323 height 54
click at [1175, 463] on div "Material ativo" at bounding box center [1215, 462] width 283 height 21
paste ativo "30012510"
type ativo "30012510"
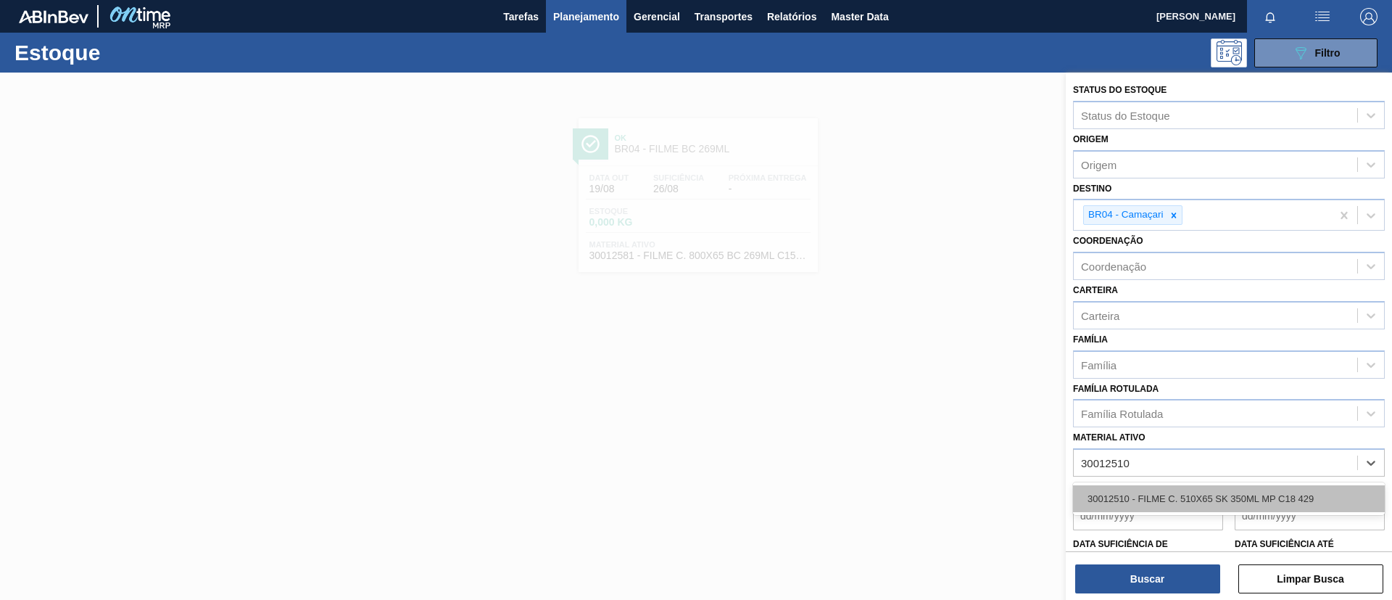
click at [1166, 489] on div "30012510 - FILME C. 510X65 SK 350ML MP C18 429" at bounding box center [1229, 498] width 312 height 27
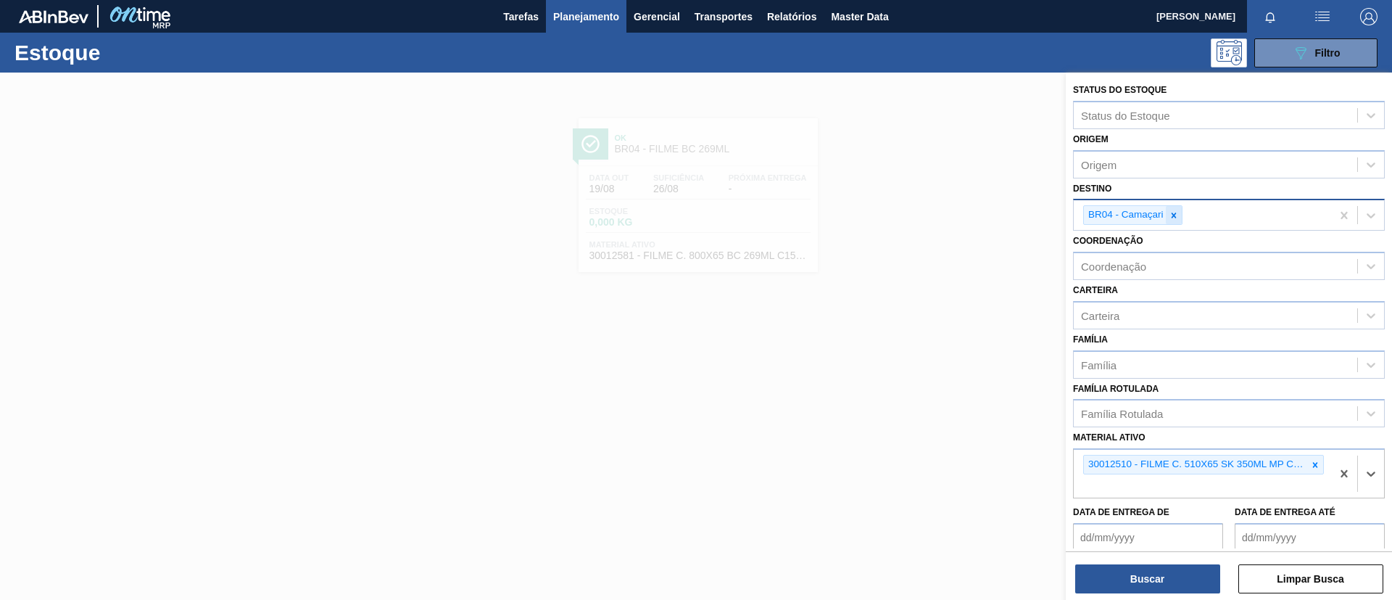
click at [1170, 218] on icon at bounding box center [1174, 215] width 10 height 10
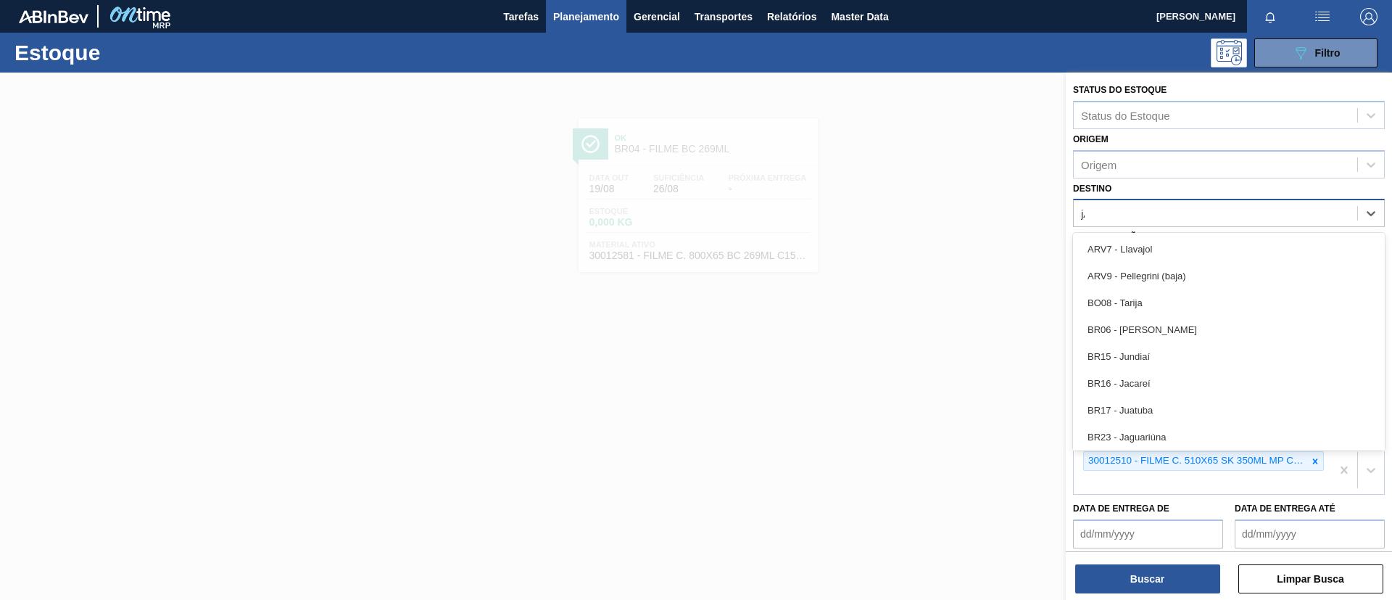
type input "jACA"
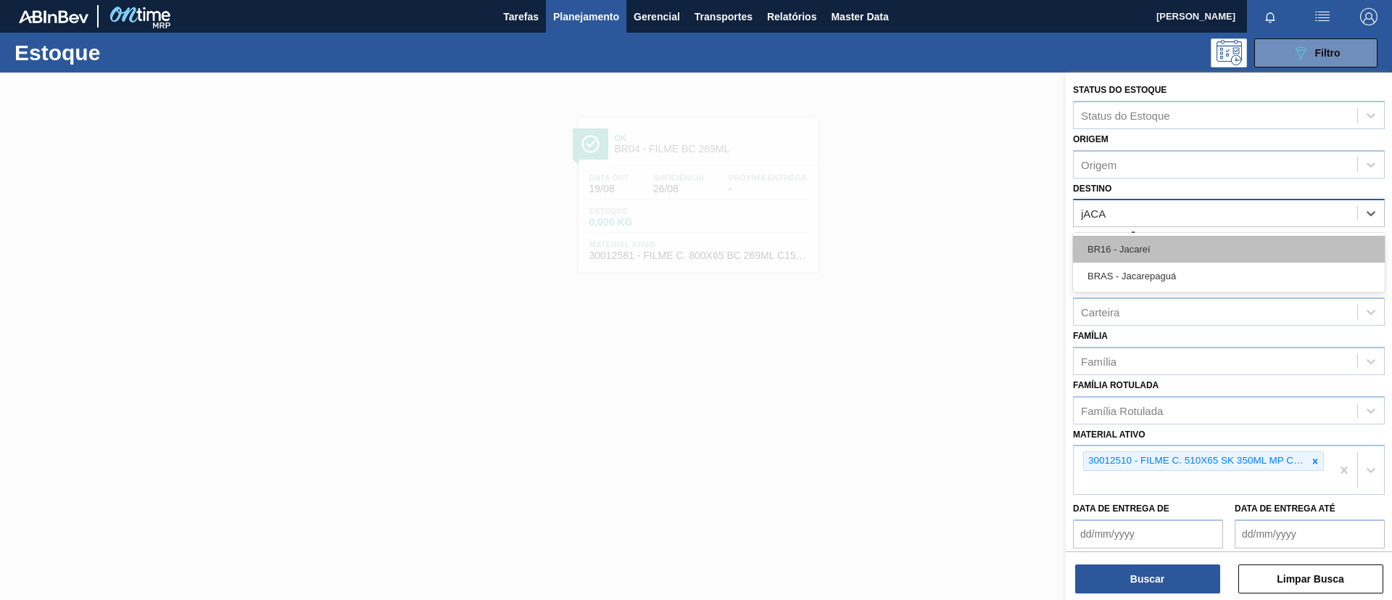
click at [1184, 236] on div "BR16 - Jacareí" at bounding box center [1229, 249] width 312 height 27
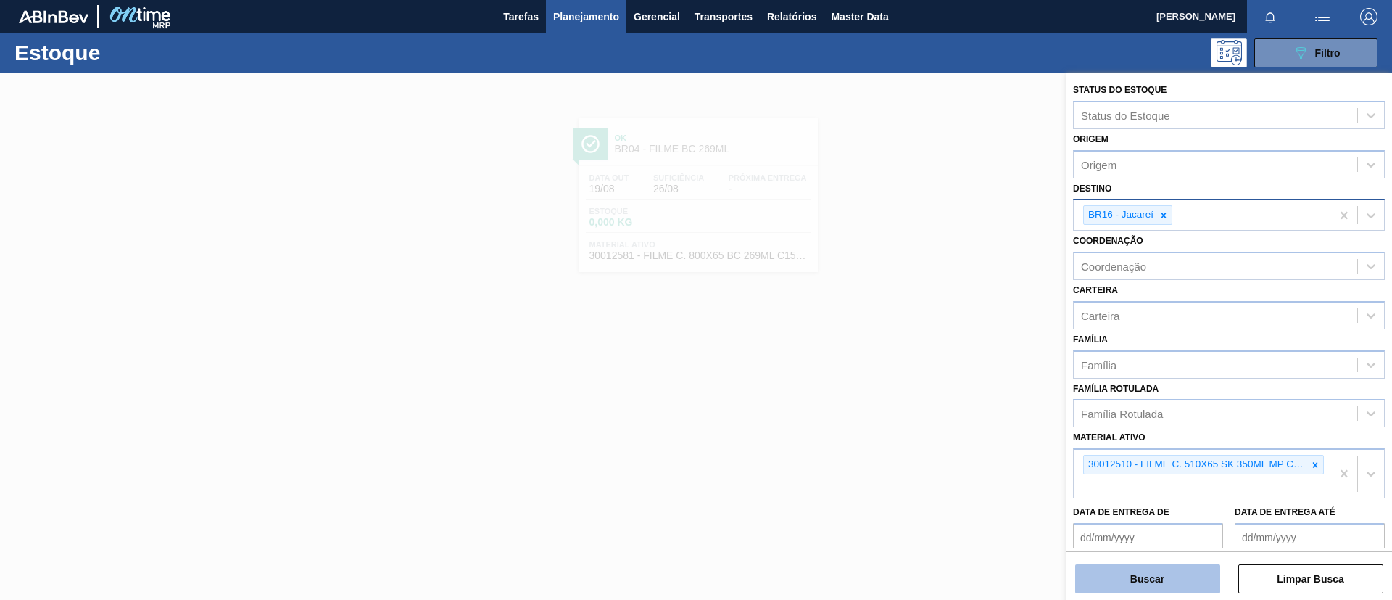
click at [1134, 564] on button "Buscar" at bounding box center [1147, 578] width 145 height 29
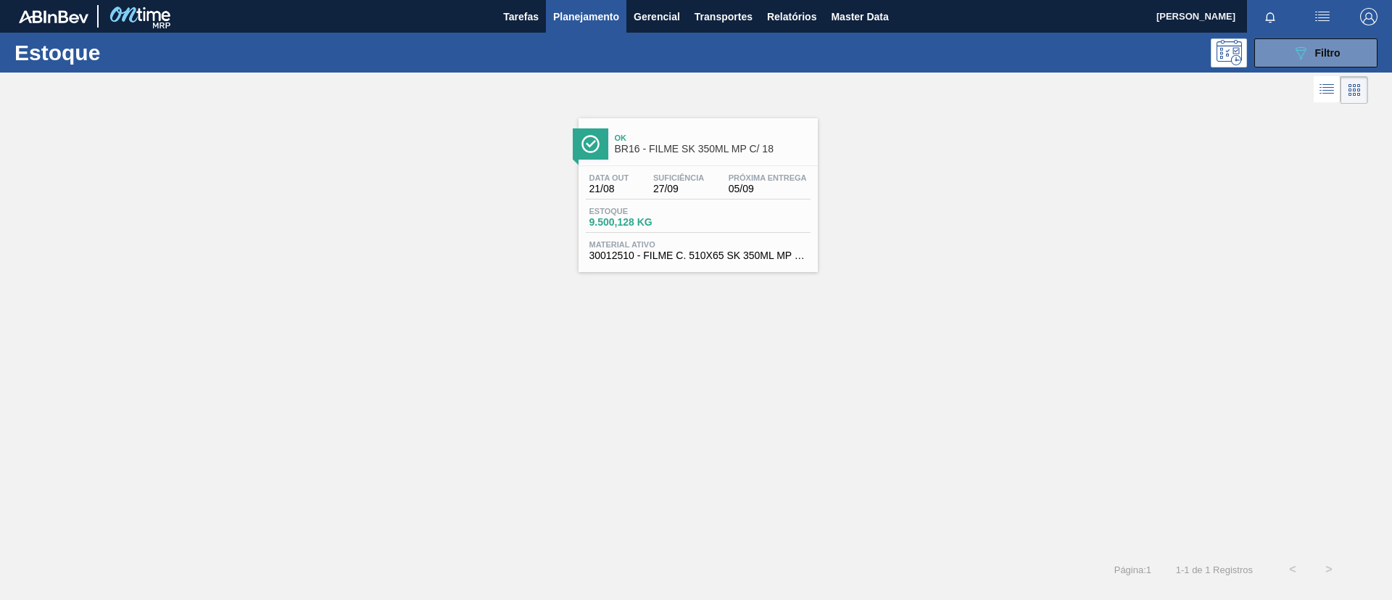
click at [651, 126] on div "Ok BR16 - FILME SK 350ML MP C/ 18" at bounding box center [698, 141] width 239 height 33
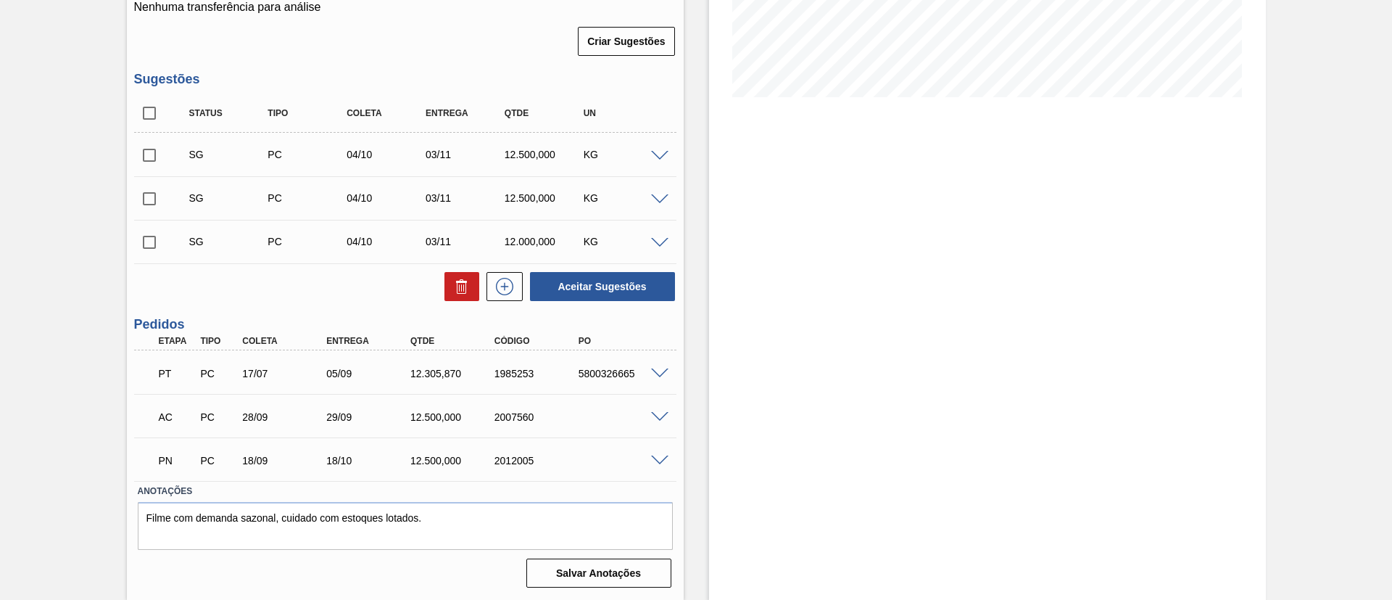
scroll to position [1, 0]
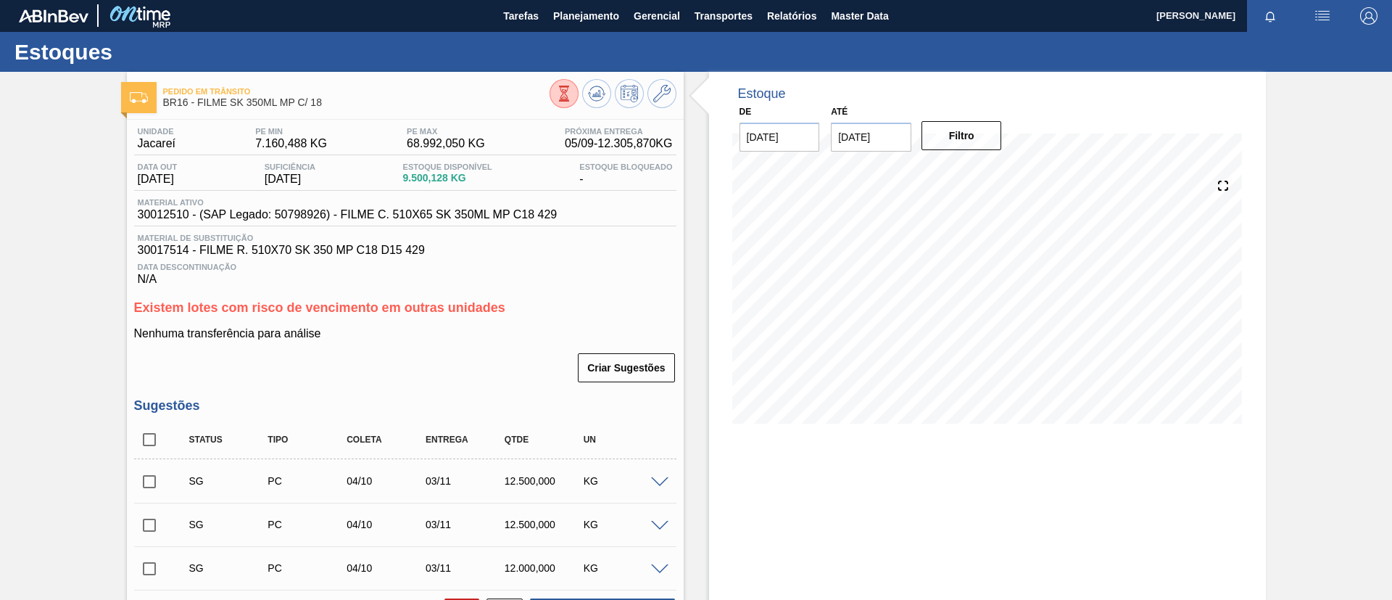
drag, startPoint x: 27, startPoint y: 408, endPoint x: 92, endPoint y: 326, distance: 104.7
click at [43, 386] on div "Pedido em Trânsito BR16 - FILME SK 350ML MP C/ 18 Unidade Jacareí PE MIN 7.160,…" at bounding box center [696, 499] width 1392 height 854
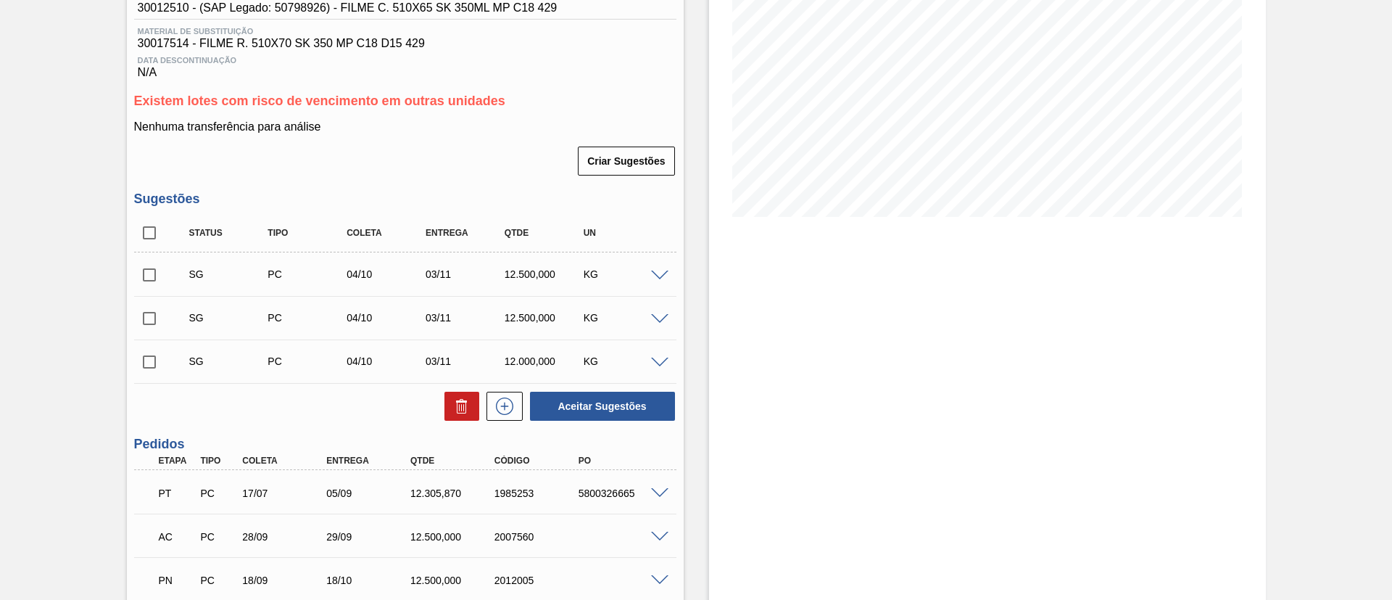
scroll to position [327, 0]
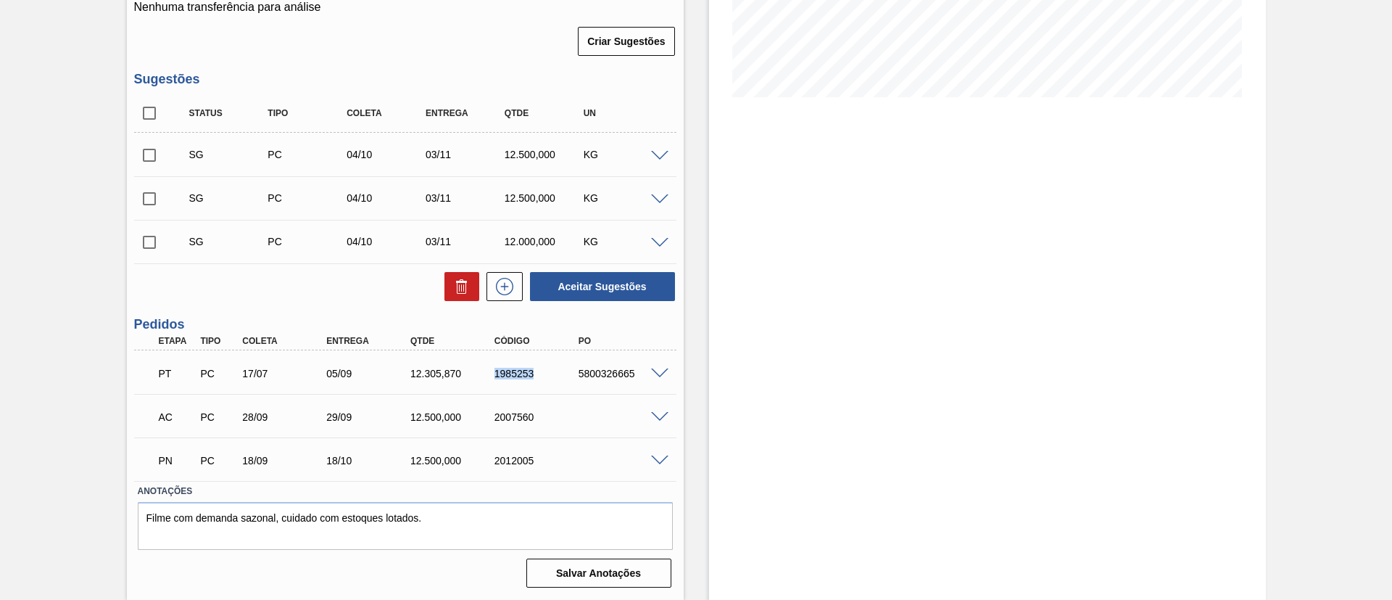
drag, startPoint x: 491, startPoint y: 376, endPoint x: 568, endPoint y: 375, distance: 76.9
click at [568, 375] on div "PT PC 17/07 05/09 12.305,870 1985253 5800326665" at bounding box center [401, 371] width 504 height 29
copy div "1985253"
